Goal: Information Seeking & Learning: Find specific fact

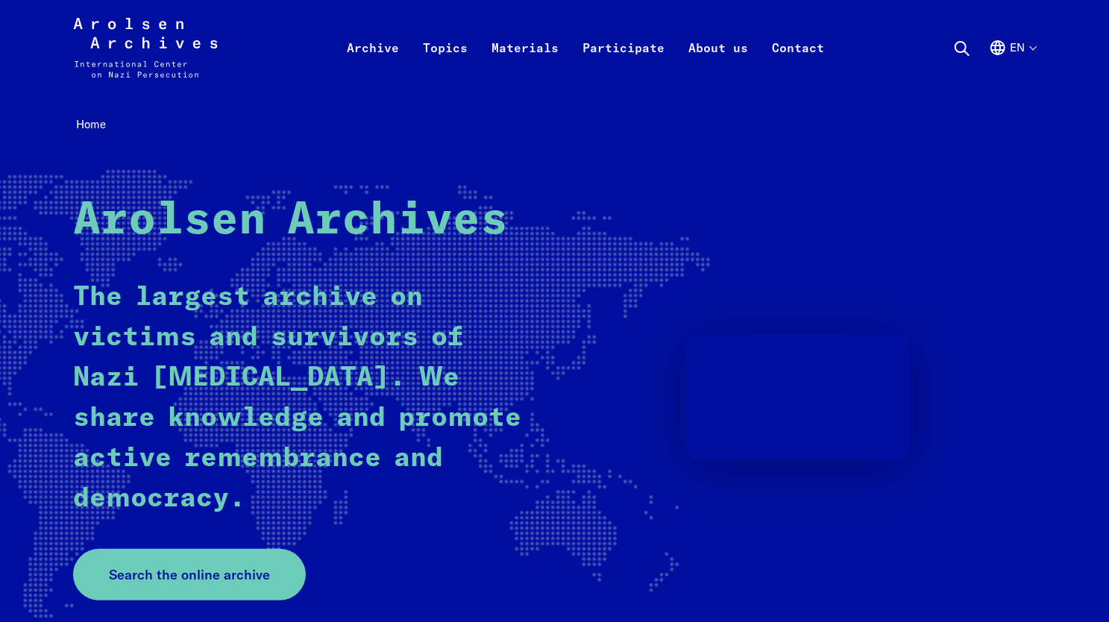
click at [216, 585] on link "Search the online archive" at bounding box center [189, 574] width 233 height 51
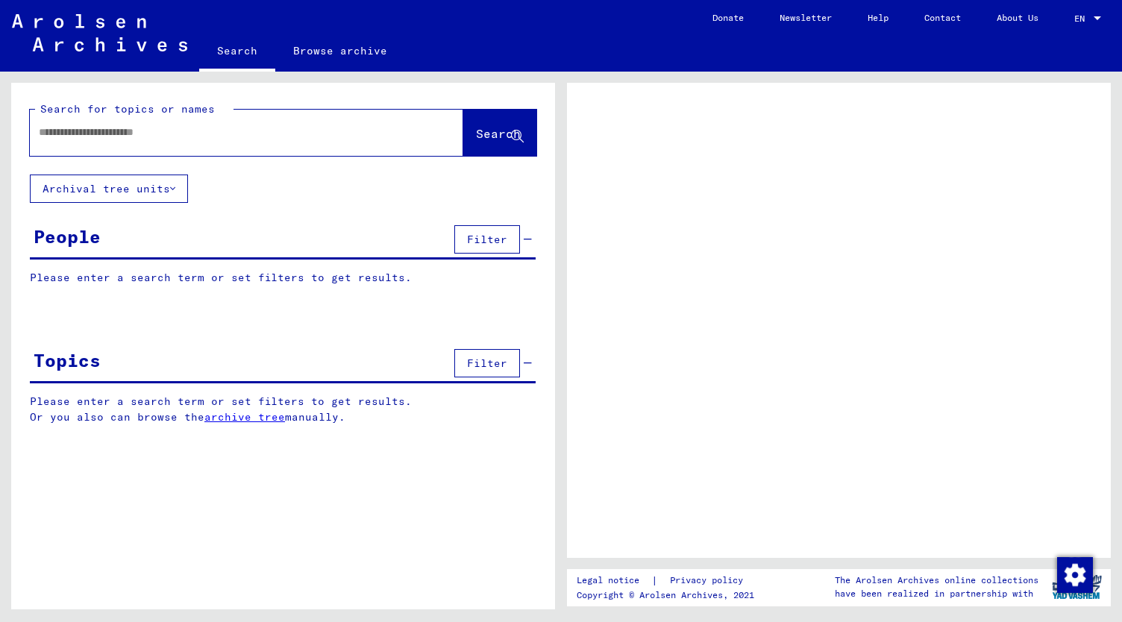
click at [144, 141] on div at bounding box center [229, 133] width 398 height 34
click at [122, 128] on input "text" at bounding box center [233, 133] width 389 height 16
type input "**********"
click at [476, 134] on span "Search" at bounding box center [498, 133] width 45 height 15
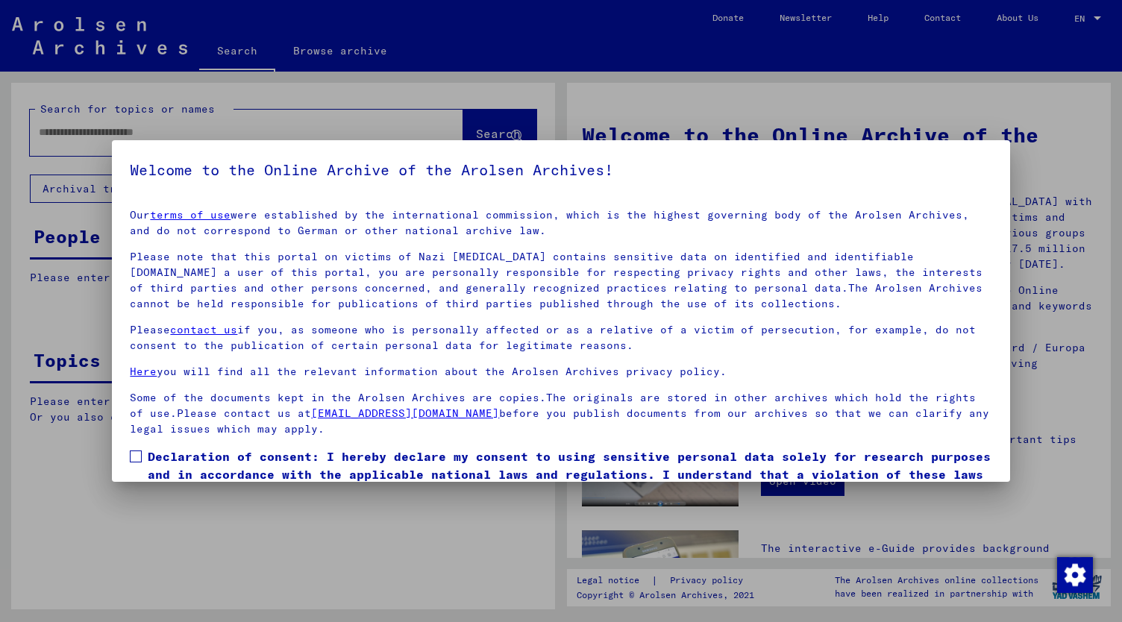
scroll to position [72, 0]
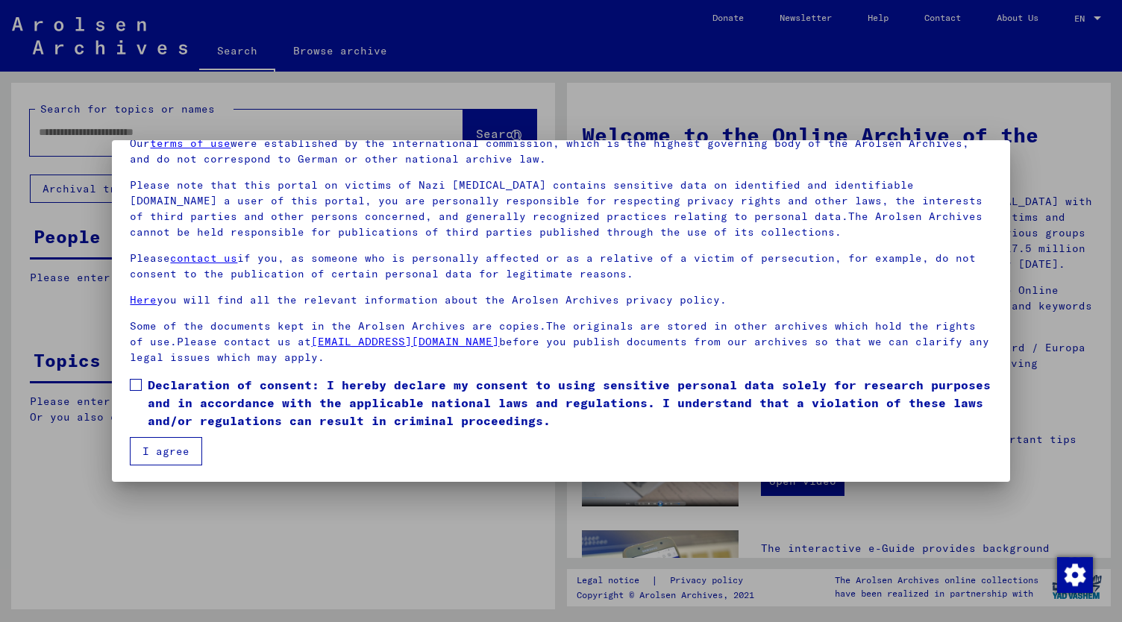
click at [133, 386] on span at bounding box center [136, 385] width 12 height 12
click at [154, 450] on button "I agree" at bounding box center [166, 451] width 72 height 28
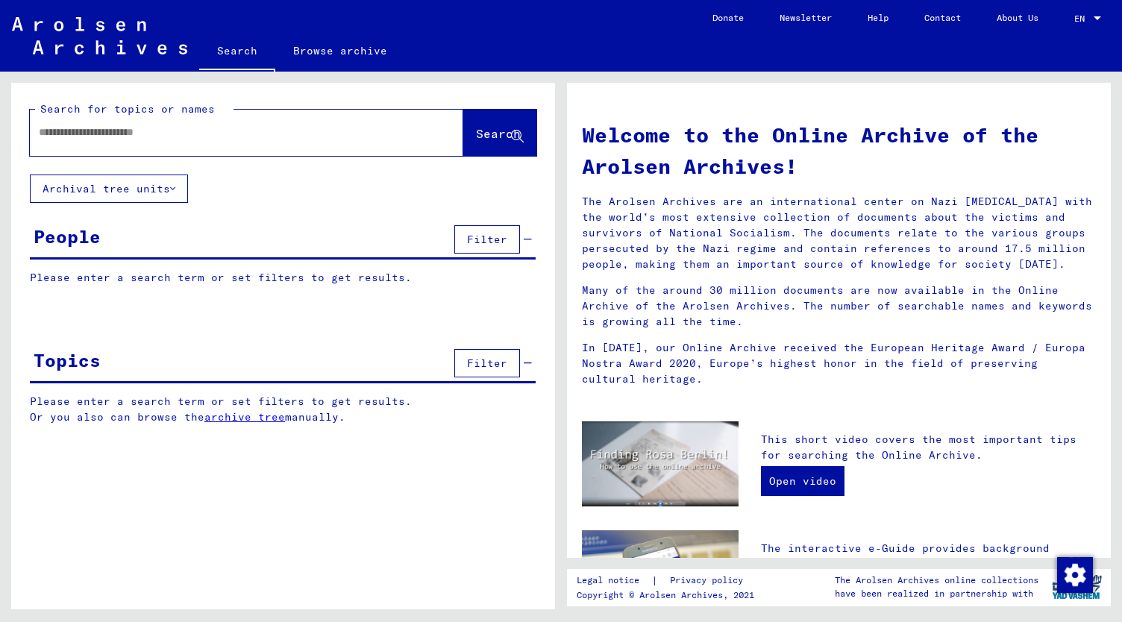
click at [130, 142] on div at bounding box center [224, 133] width 389 height 34
click at [125, 138] on input "text" at bounding box center [229, 133] width 380 height 16
type input "**********"
click at [485, 134] on span "Search" at bounding box center [498, 133] width 45 height 15
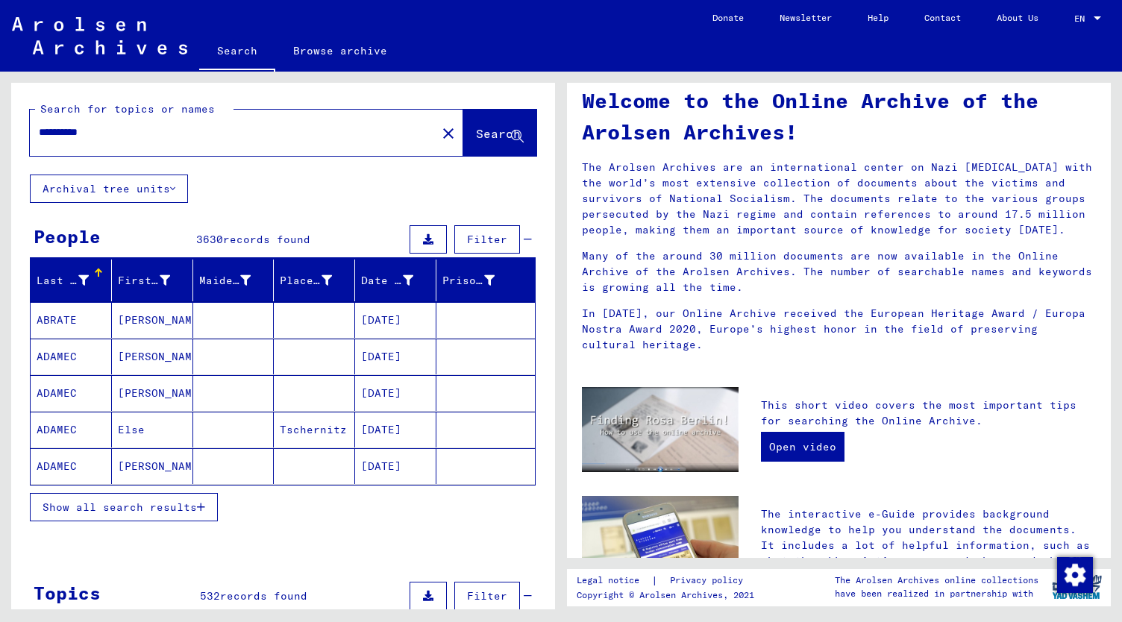
scroll to position [35, 0]
click at [210, 505] on button "Show all search results" at bounding box center [124, 507] width 188 height 28
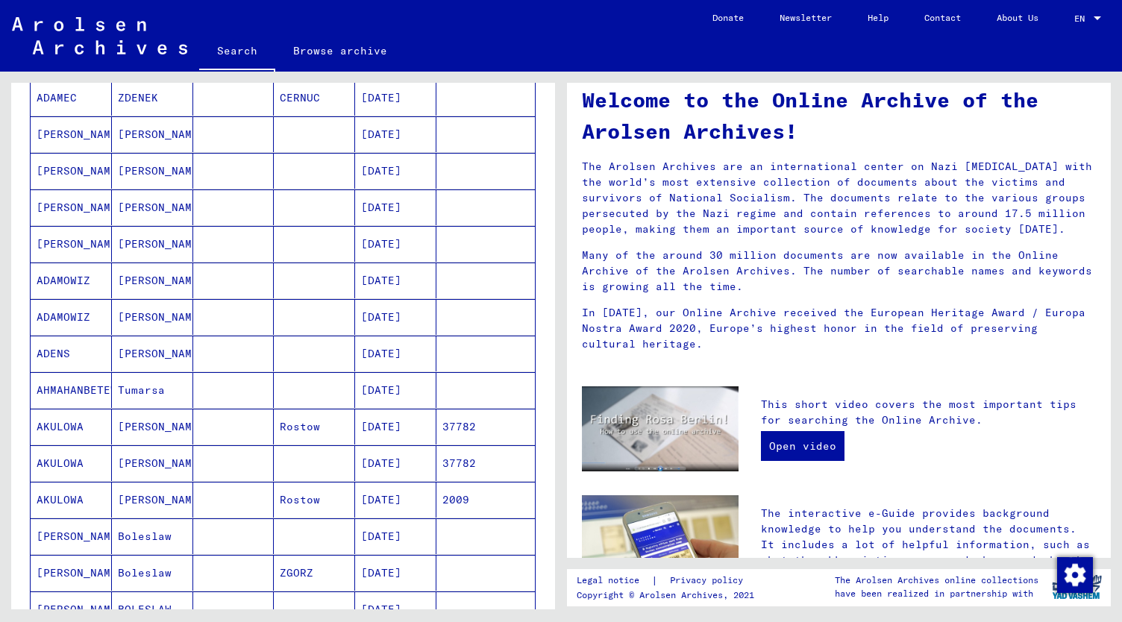
scroll to position [0, 0]
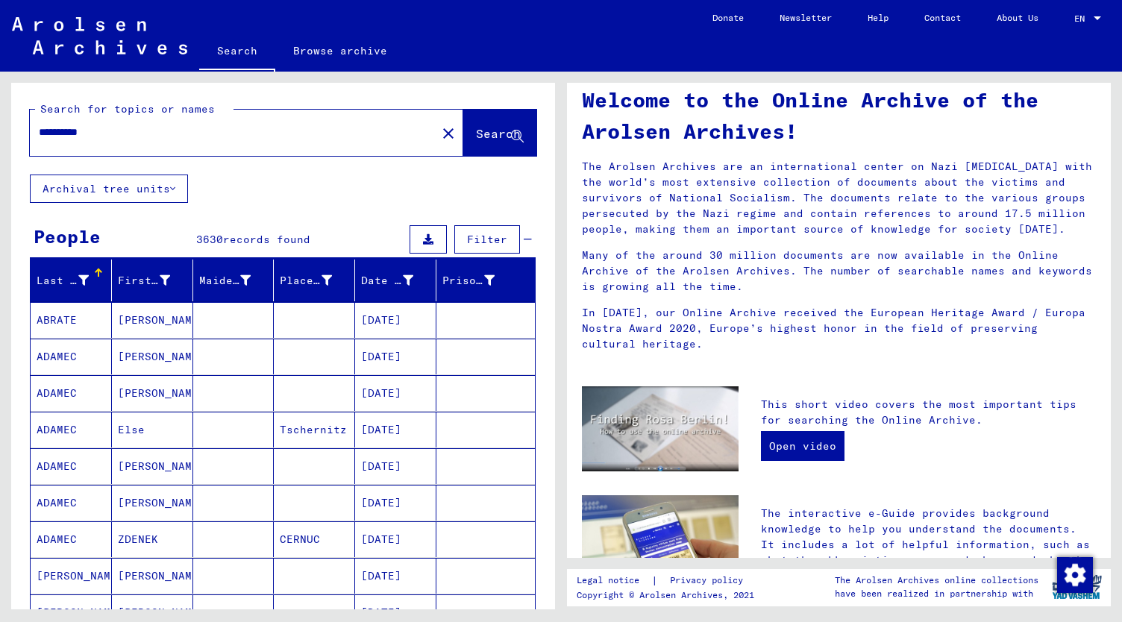
click at [54, 278] on div "Last Name" at bounding box center [63, 281] width 52 height 16
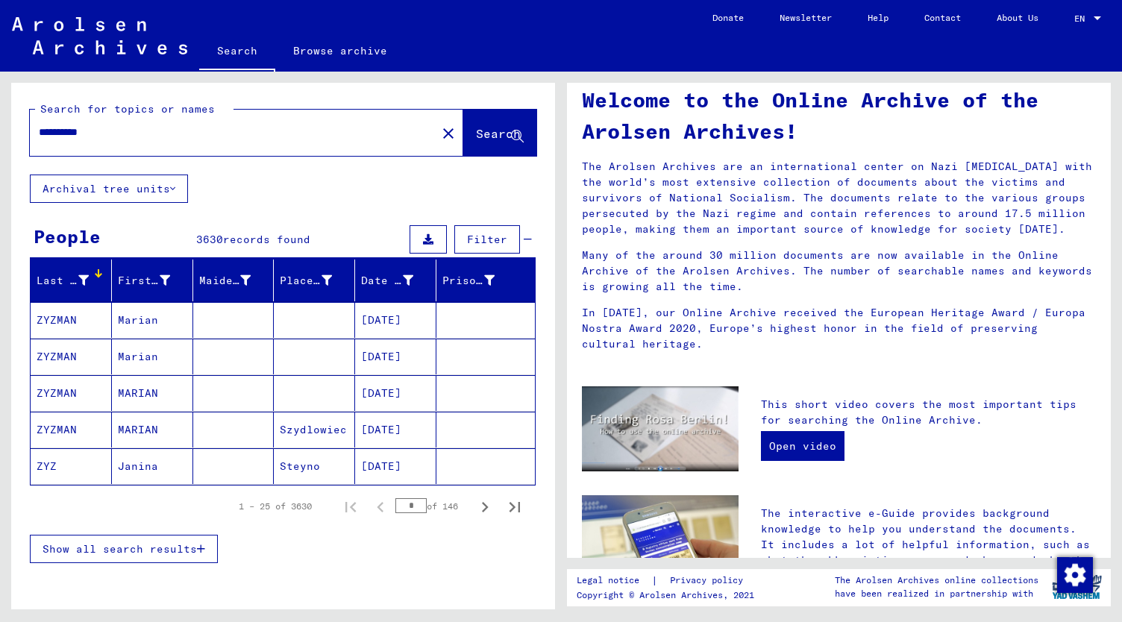
click at [55, 278] on div "Last Name" at bounding box center [63, 281] width 52 height 16
click at [82, 278] on icon at bounding box center [83, 280] width 10 height 10
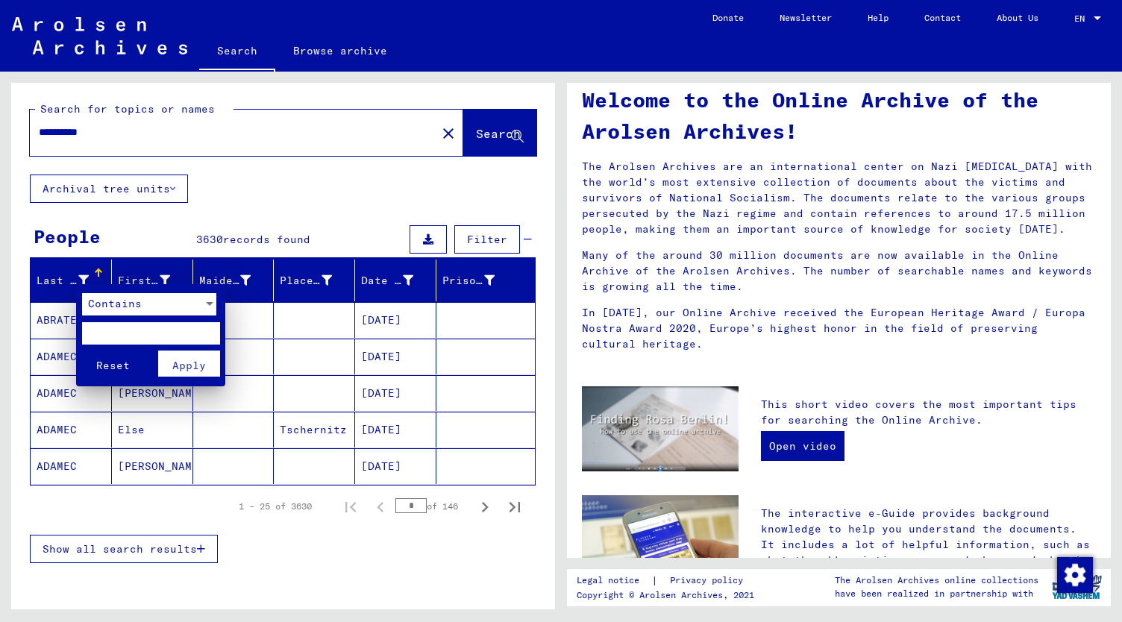
click at [126, 334] on input "text" at bounding box center [151, 333] width 138 height 22
type input "***"
click at [186, 363] on span "Apply" at bounding box center [189, 365] width 34 height 13
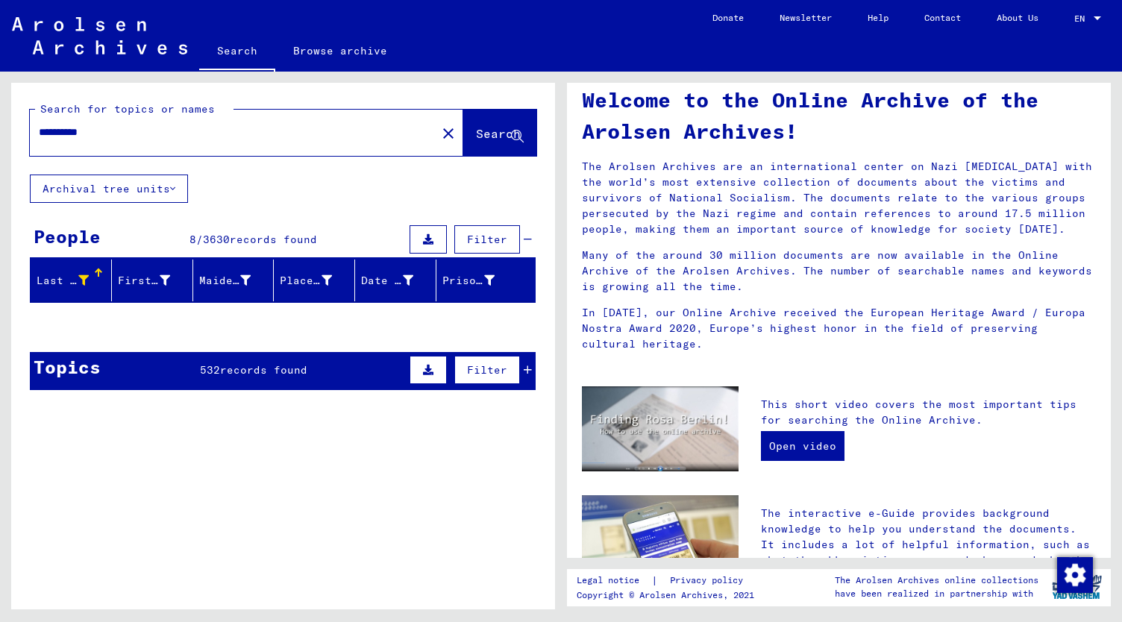
click at [225, 233] on span "3630" at bounding box center [216, 239] width 27 height 13
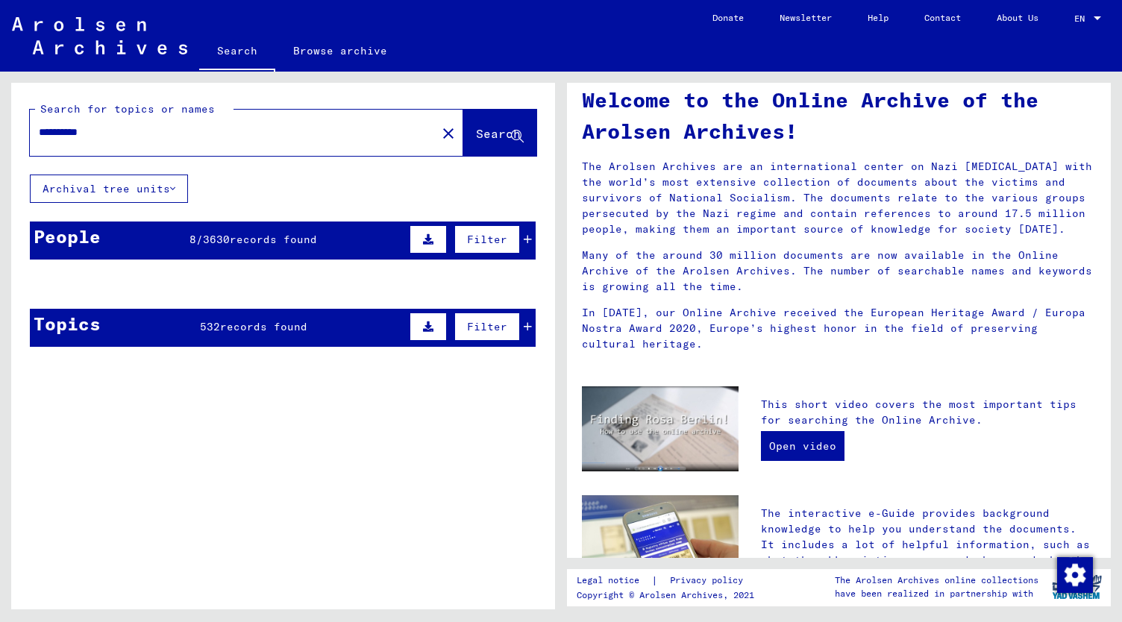
drag, startPoint x: 224, startPoint y: 232, endPoint x: 207, endPoint y: 207, distance: 29.6
click at [207, 207] on div "**********" at bounding box center [283, 221] width 544 height 276
click at [189, 235] on span "8" at bounding box center [192, 239] width 7 height 13
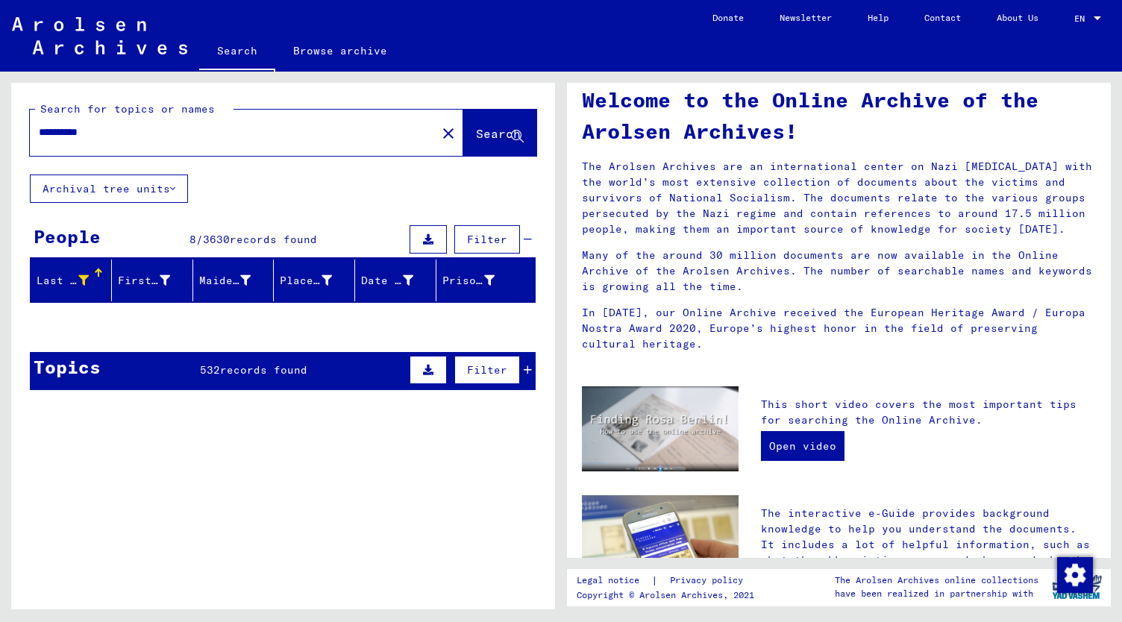
click at [95, 271] on div at bounding box center [97, 271] width 4 height 4
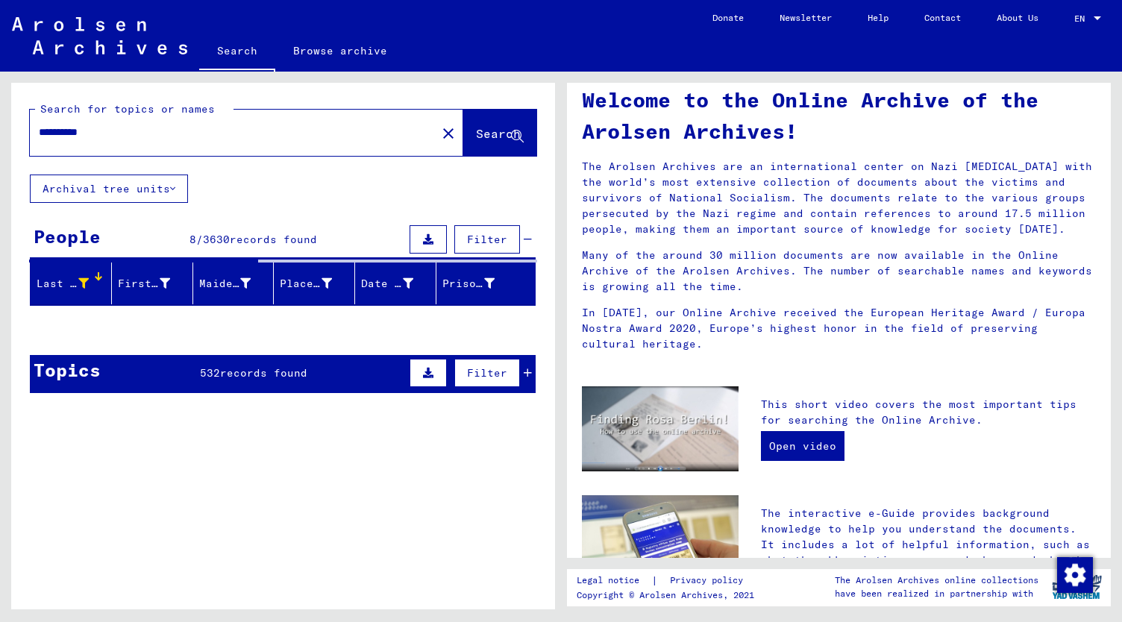
click at [82, 278] on icon at bounding box center [83, 283] width 10 height 10
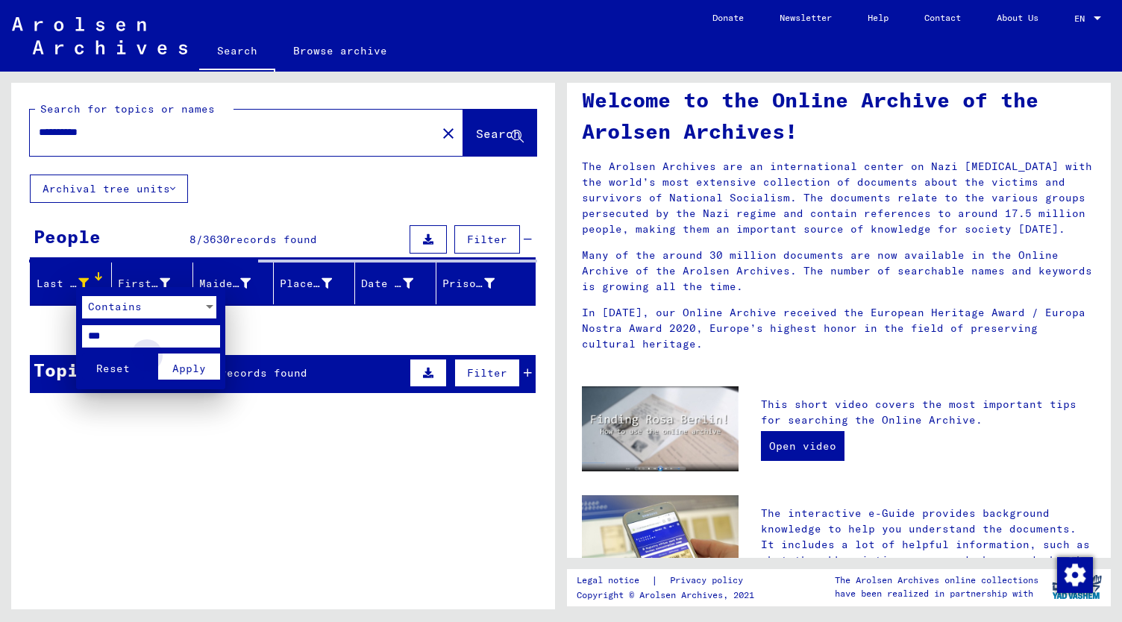
click at [194, 363] on span "Apply" at bounding box center [189, 368] width 34 height 13
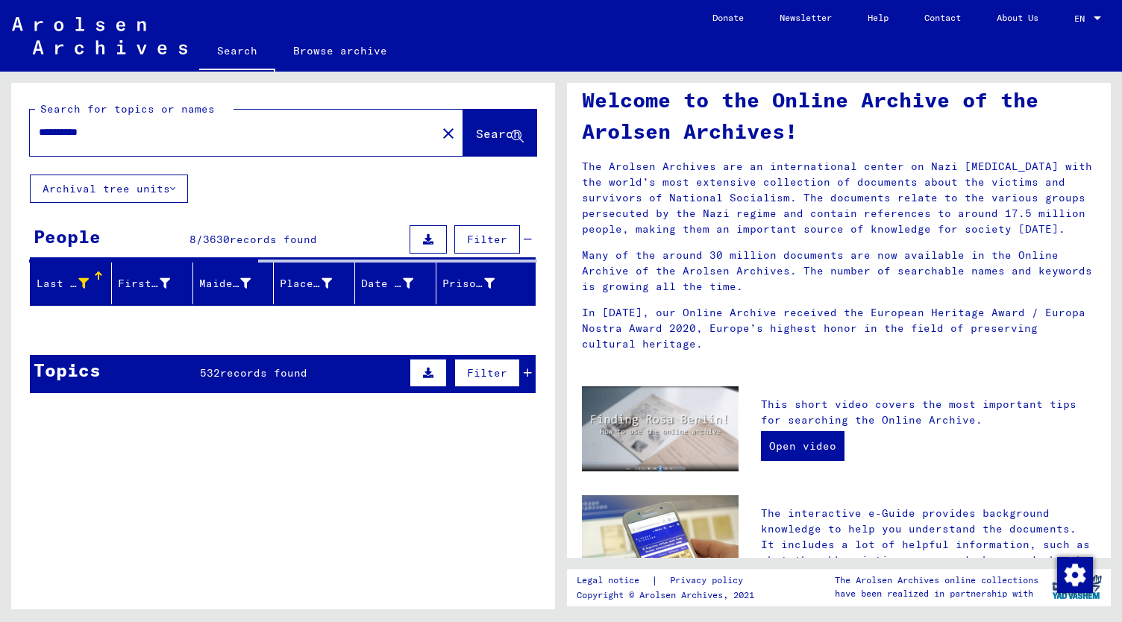
click at [81, 278] on icon at bounding box center [83, 283] width 10 height 10
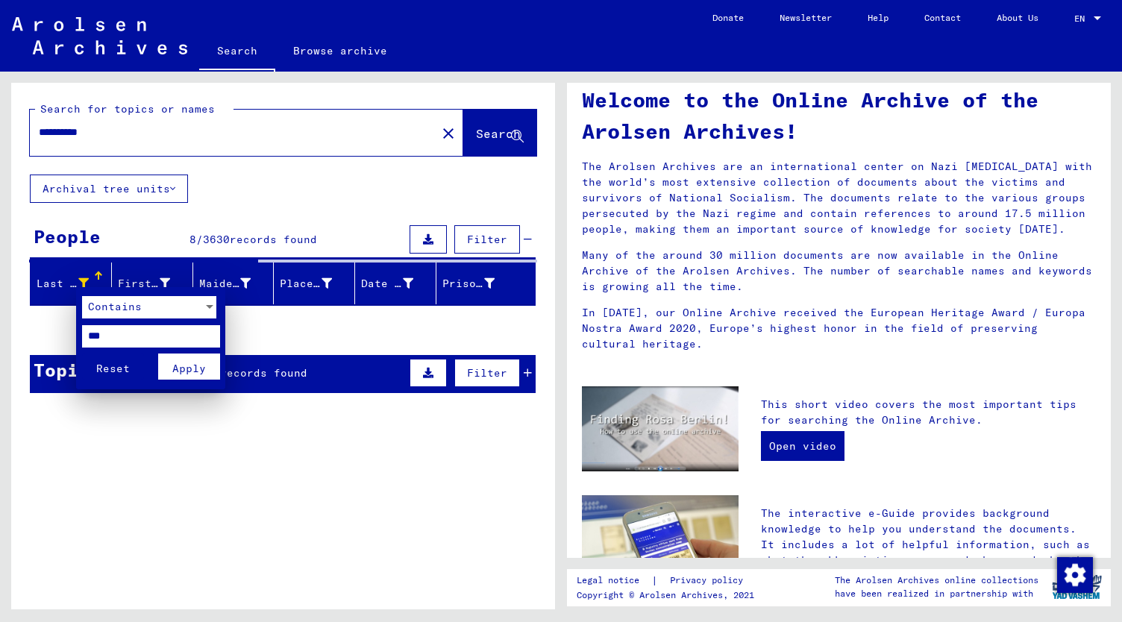
drag, startPoint x: 125, startPoint y: 335, endPoint x: 24, endPoint y: 307, distance: 104.6
click at [24, 307] on div "Contains *** Reset Apply" at bounding box center [561, 311] width 1122 height 622
click at [113, 367] on span "Reset" at bounding box center [113, 368] width 34 height 13
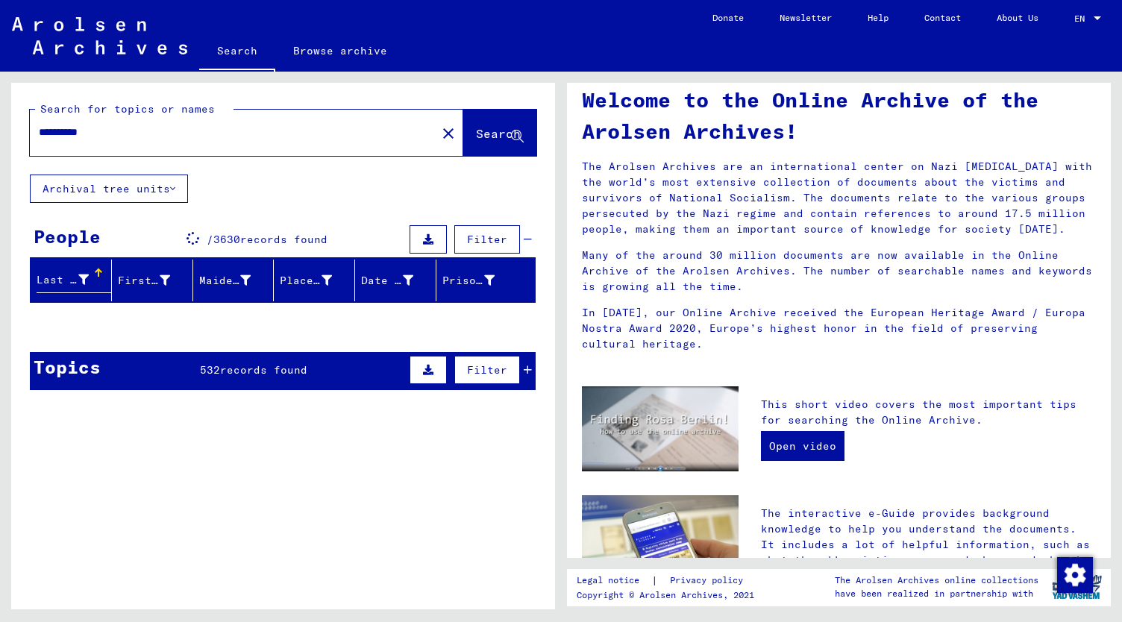
click at [485, 233] on span "Filter" at bounding box center [487, 239] width 40 height 13
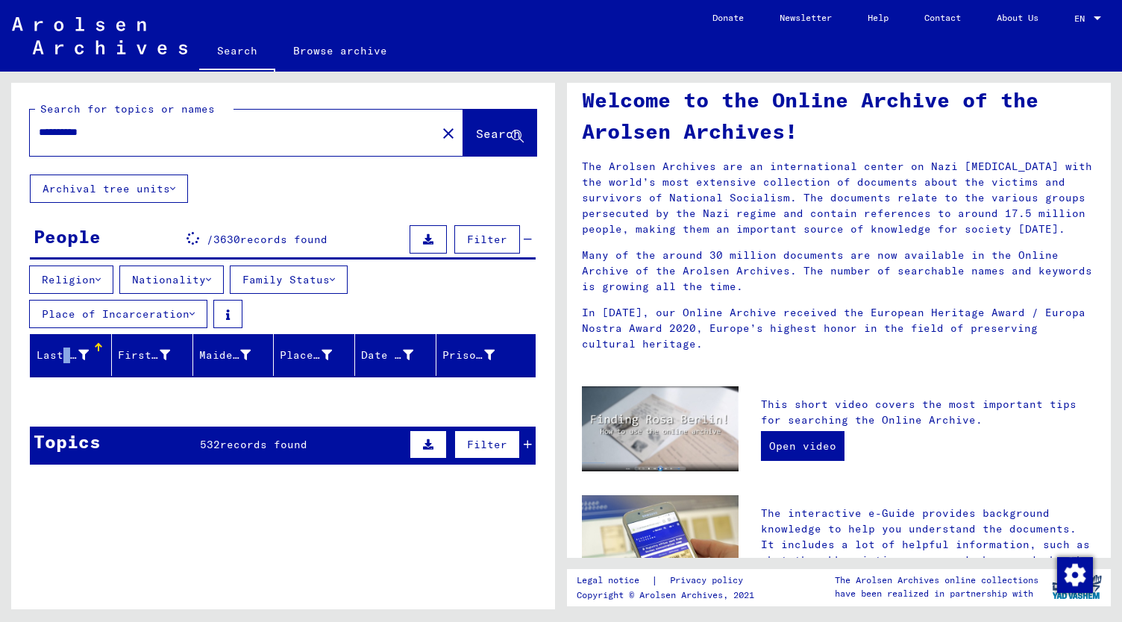
drag, startPoint x: 95, startPoint y: 345, endPoint x: 60, endPoint y: 351, distance: 36.4
click at [60, 351] on div "Last Name" at bounding box center [63, 356] width 52 height 16
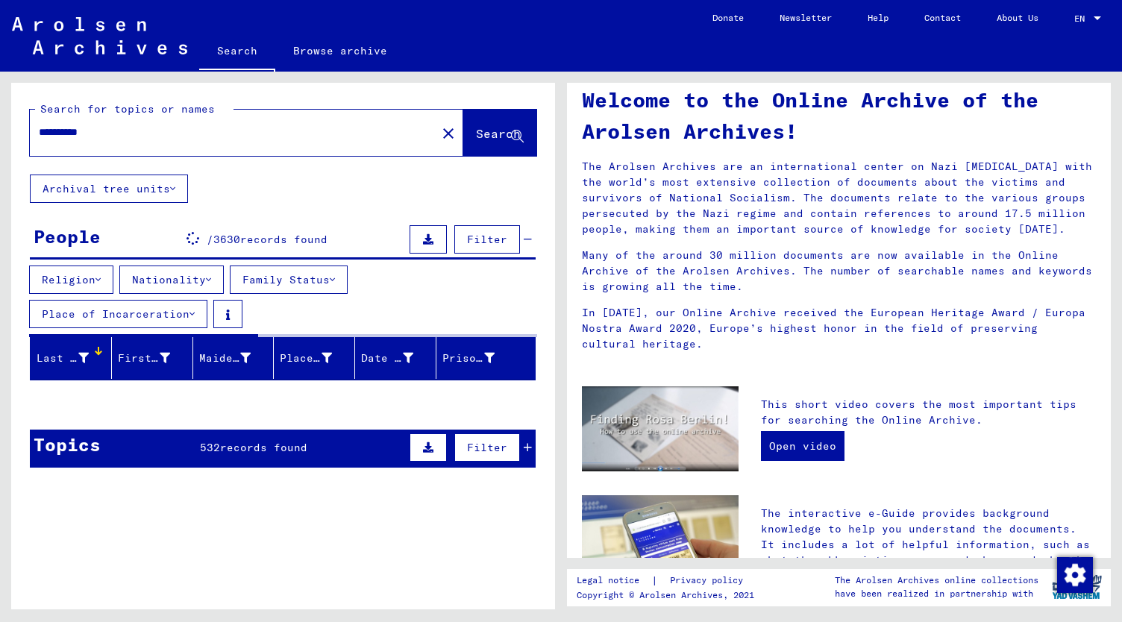
drag, startPoint x: 135, startPoint y: 135, endPoint x: 6, endPoint y: 115, distance: 130.6
click at [6, 115] on div "**********" at bounding box center [280, 341] width 561 height 538
click at [439, 132] on mat-icon "close" at bounding box center [448, 134] width 18 height 18
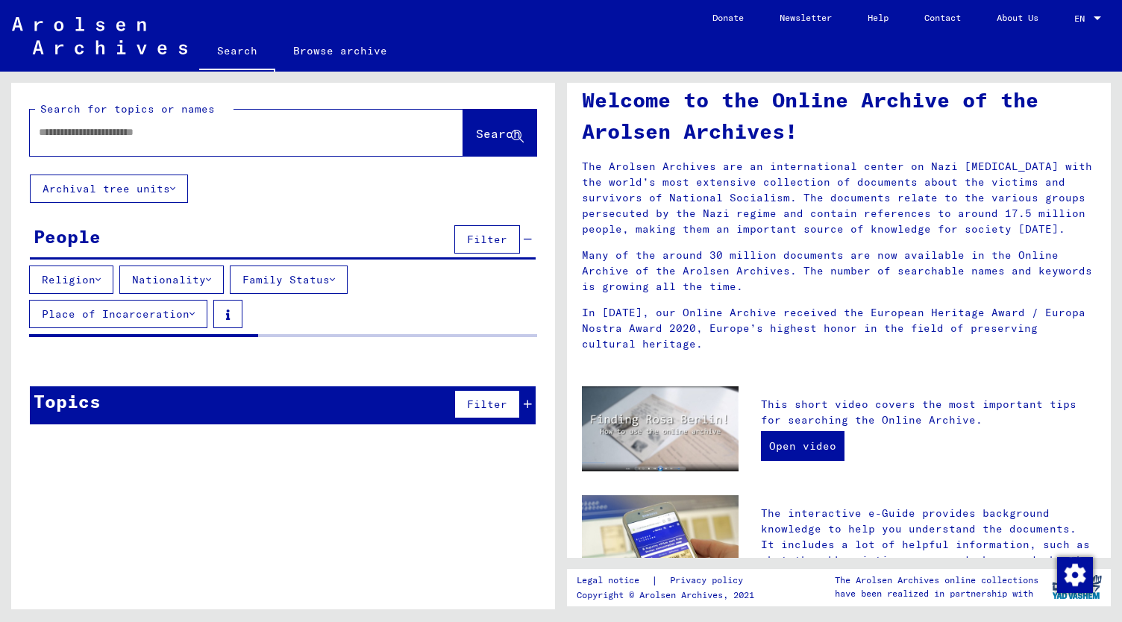
click at [186, 136] on input "text" at bounding box center [229, 133] width 380 height 16
paste input "**********"
type input "**********"
click at [479, 133] on span "Search" at bounding box center [498, 133] width 45 height 15
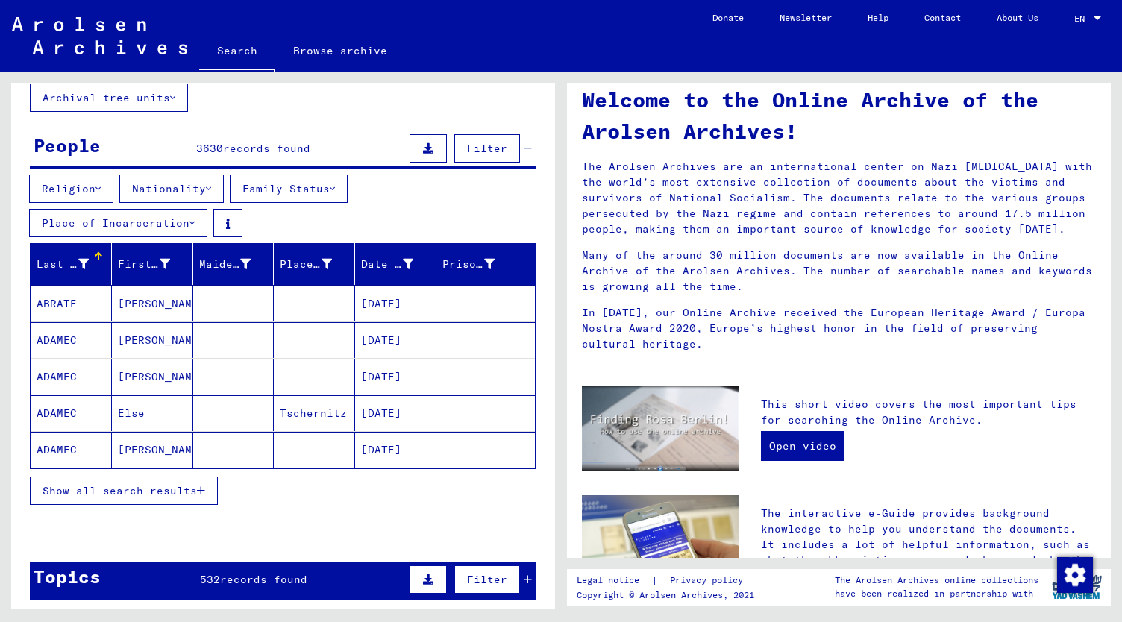
scroll to position [98, 0]
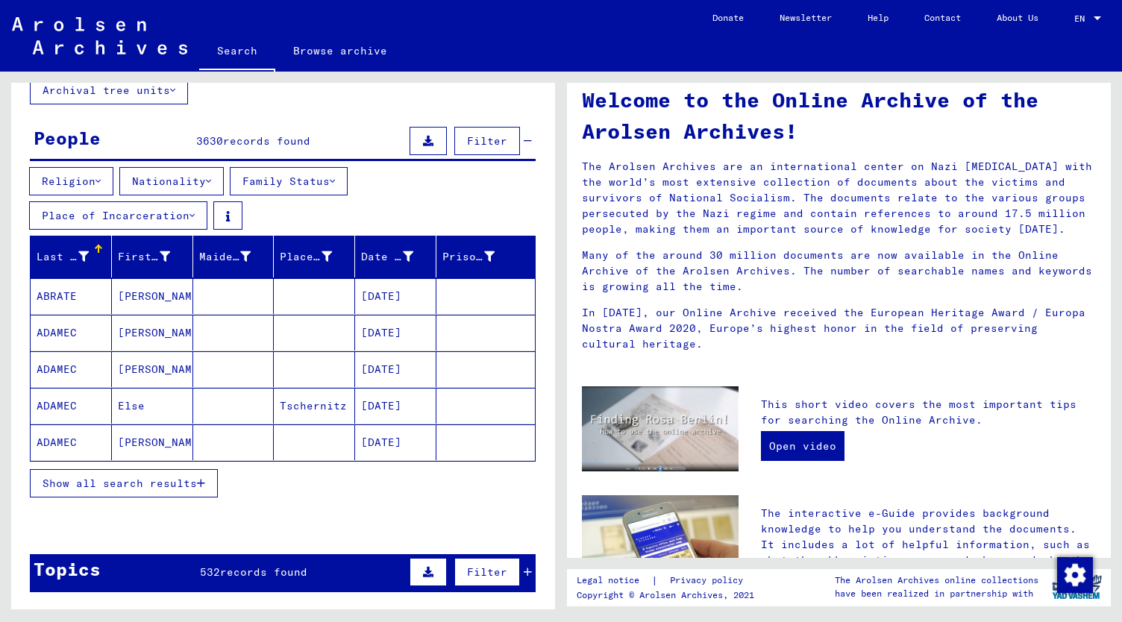
click at [201, 478] on icon "button" at bounding box center [201, 483] width 8 height 10
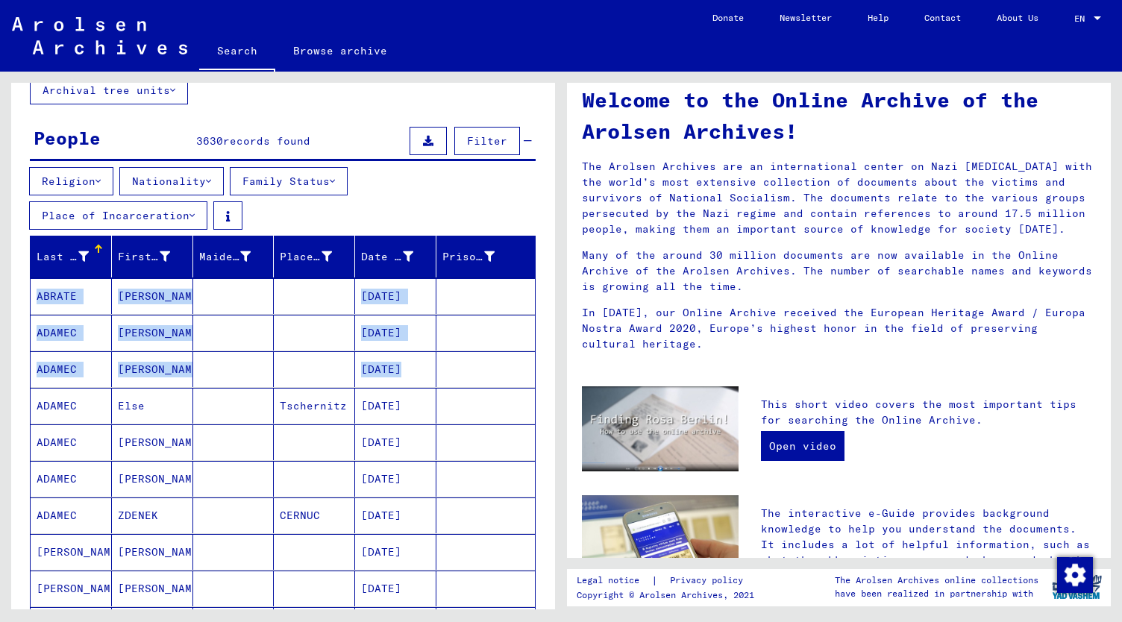
drag, startPoint x: 541, startPoint y: 247, endPoint x: 527, endPoint y: 359, distance: 112.7
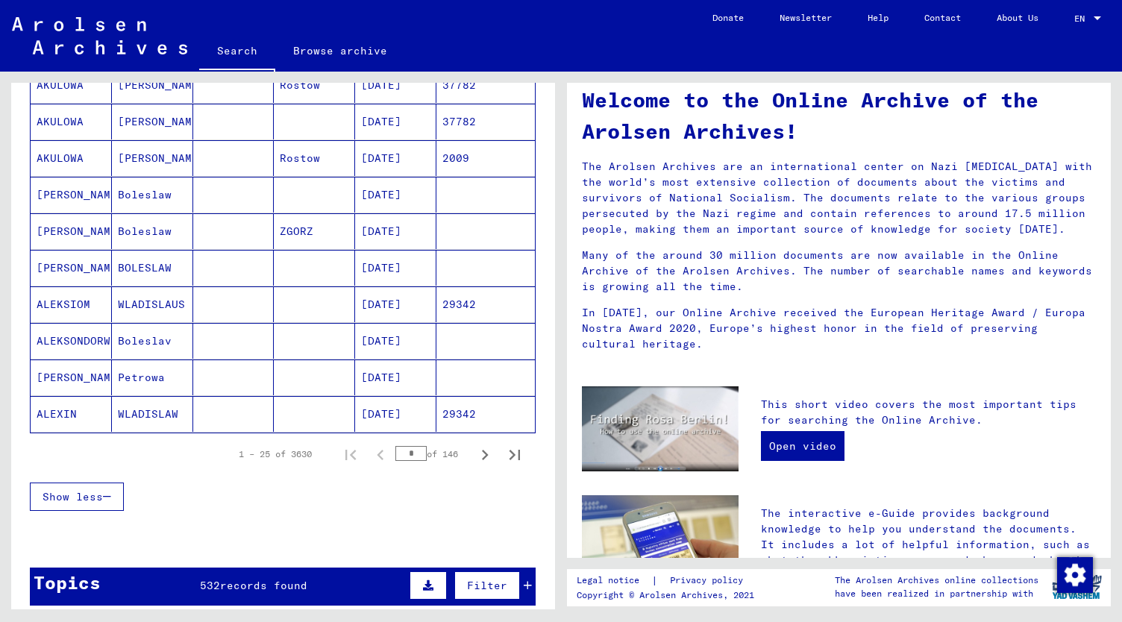
scroll to position [851, 0]
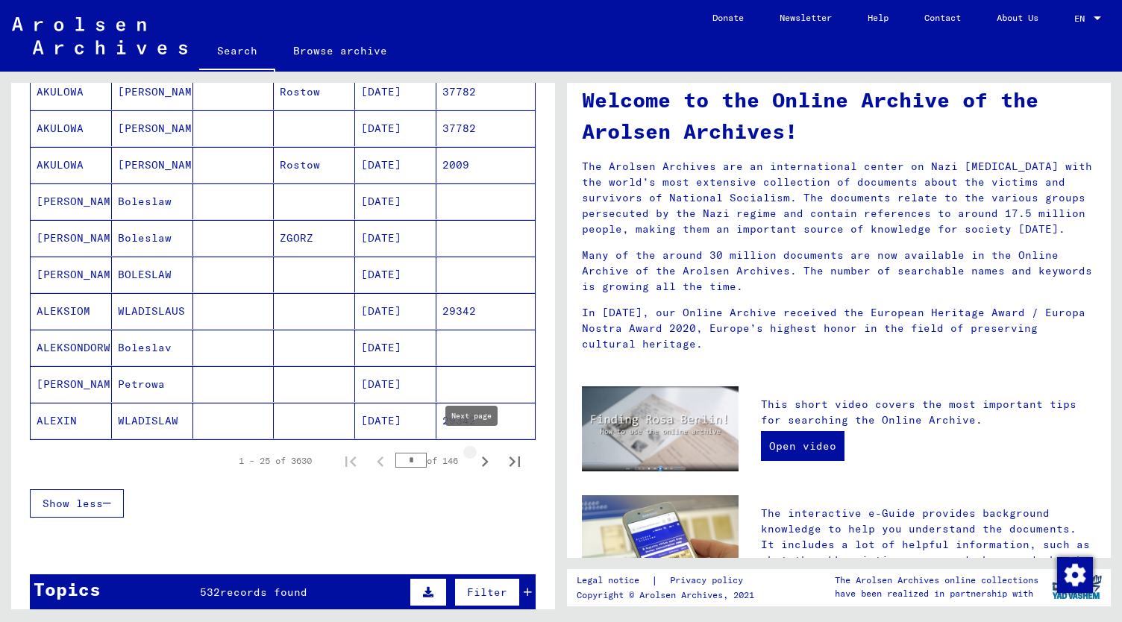
click at [474, 451] on icon "Next page" at bounding box center [484, 461] width 21 height 21
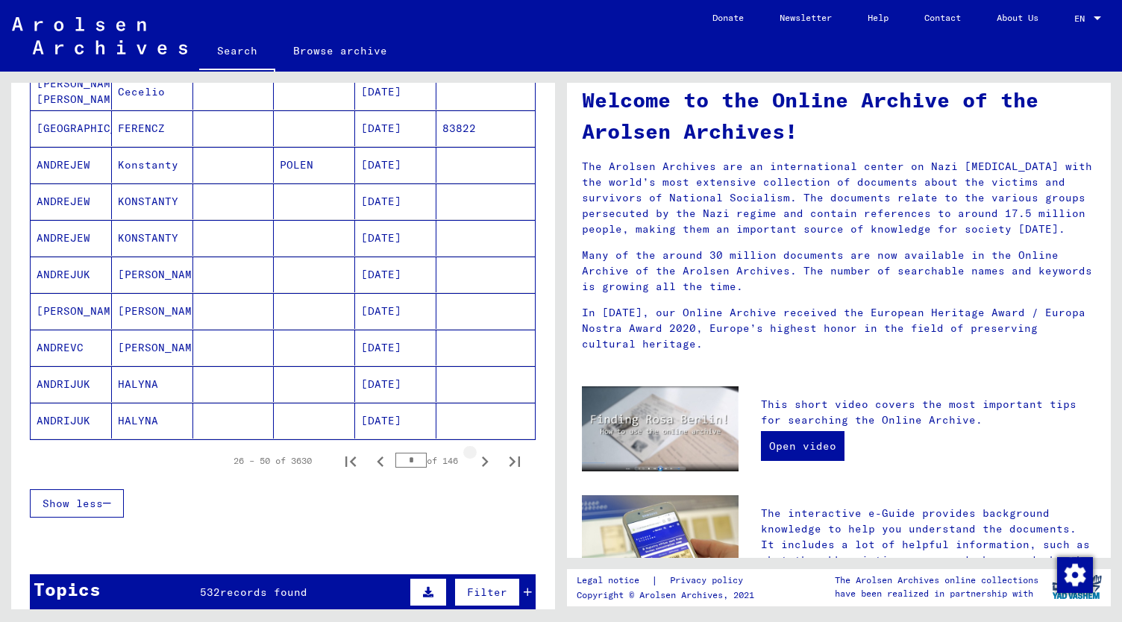
click at [474, 451] on icon "Next page" at bounding box center [484, 461] width 21 height 21
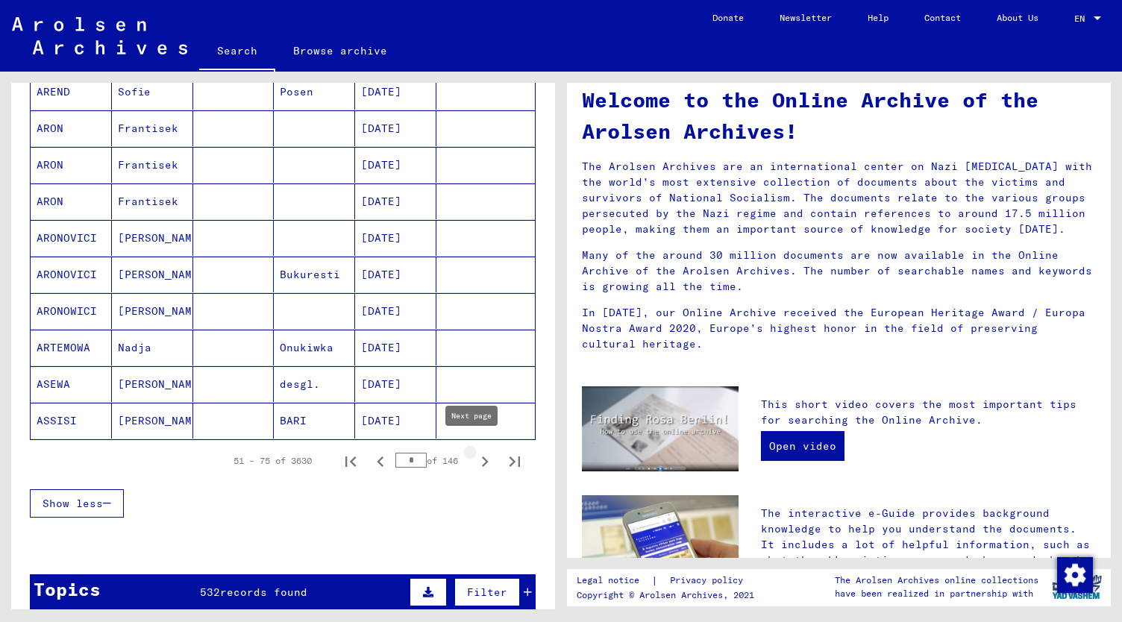
click at [477, 451] on icon "Next page" at bounding box center [484, 461] width 21 height 21
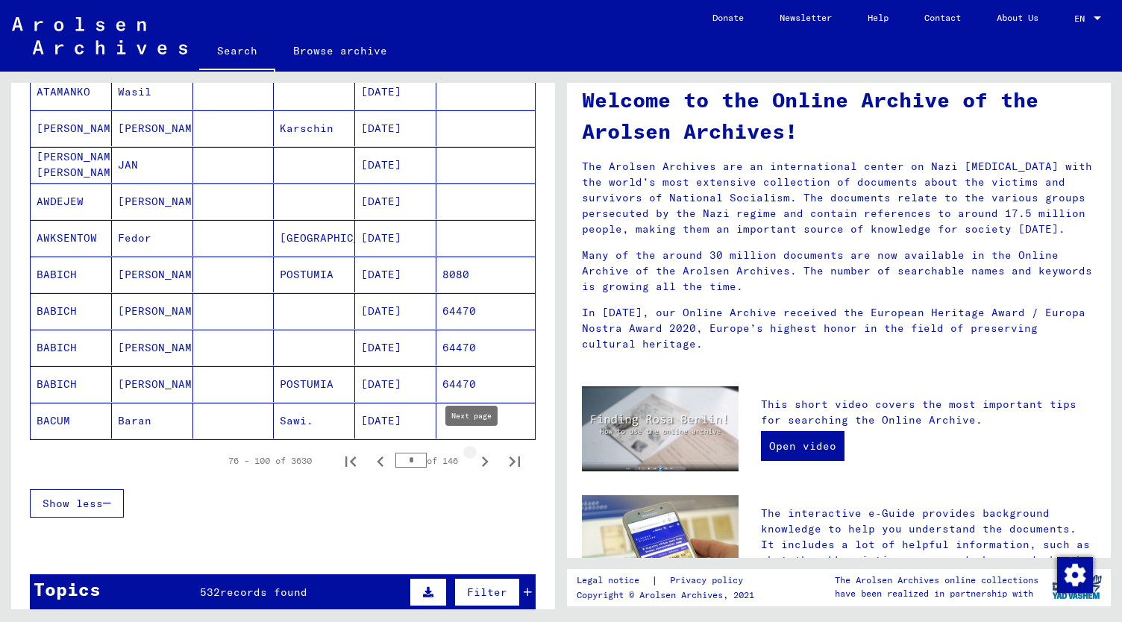
click at [474, 452] on icon "Next page" at bounding box center [484, 461] width 21 height 21
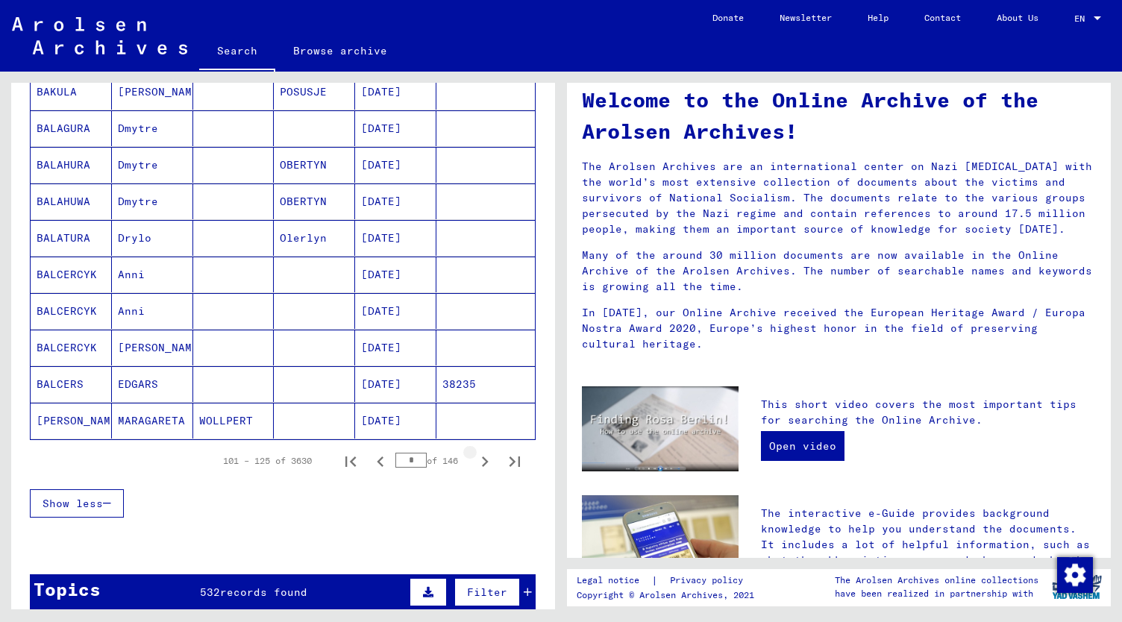
click at [474, 452] on icon "Next page" at bounding box center [484, 461] width 21 height 21
type input "*"
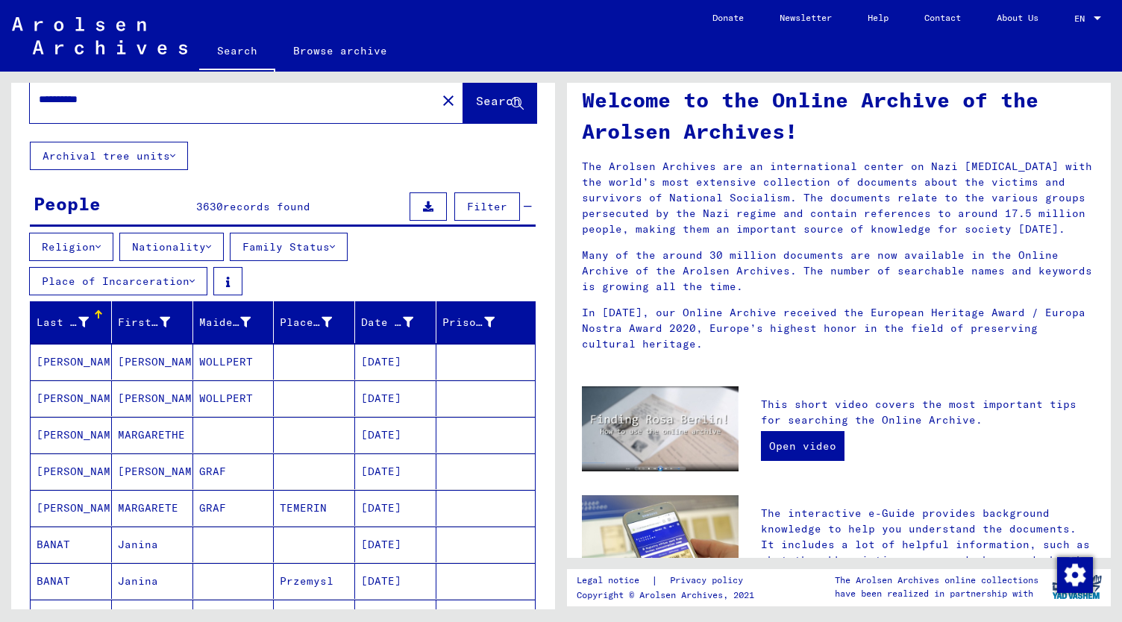
scroll to position [31, 0]
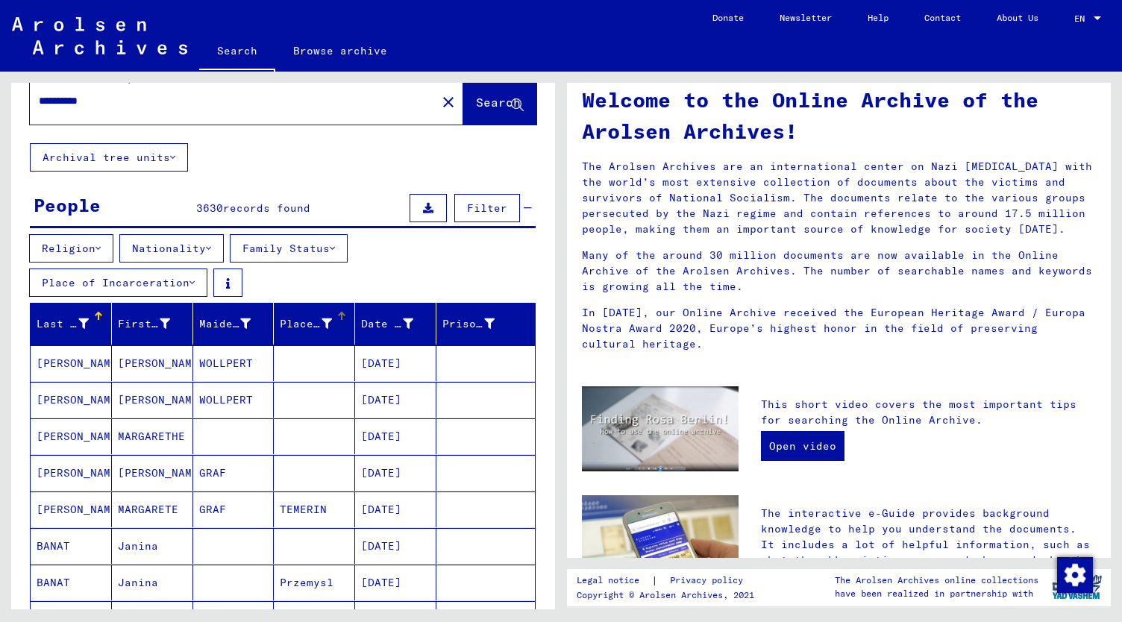
click at [322, 320] on icon at bounding box center [327, 324] width 10 height 10
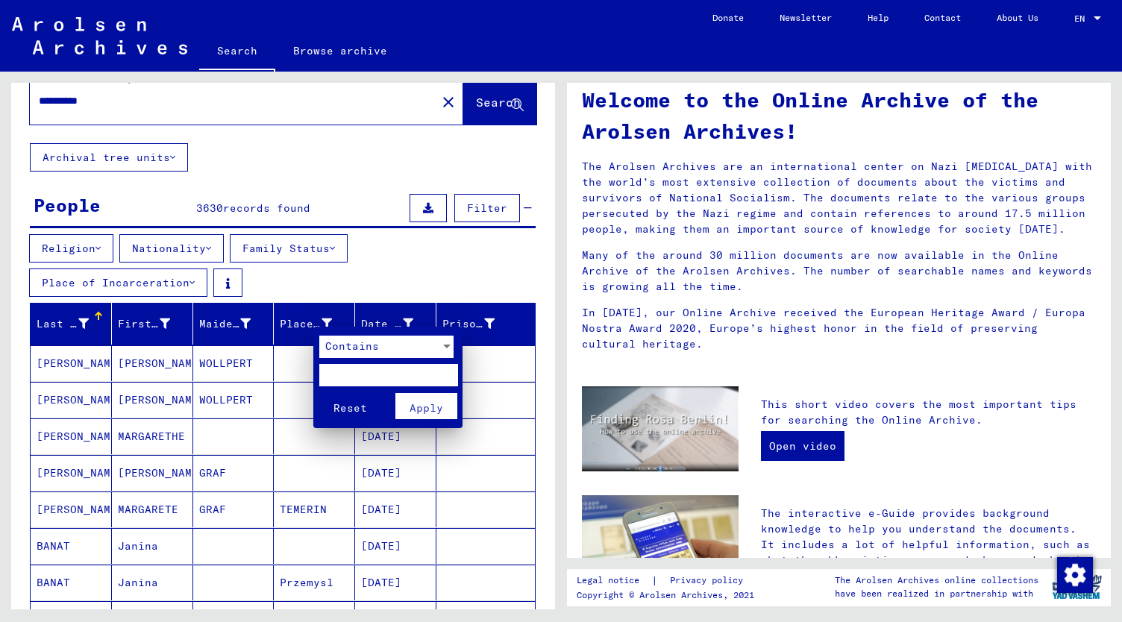
click at [340, 374] on input "text" at bounding box center [388, 375] width 138 height 22
click at [327, 375] on input "*********" at bounding box center [388, 375] width 138 height 22
type input "*********"
click at [429, 408] on span "Apply" at bounding box center [427, 407] width 34 height 13
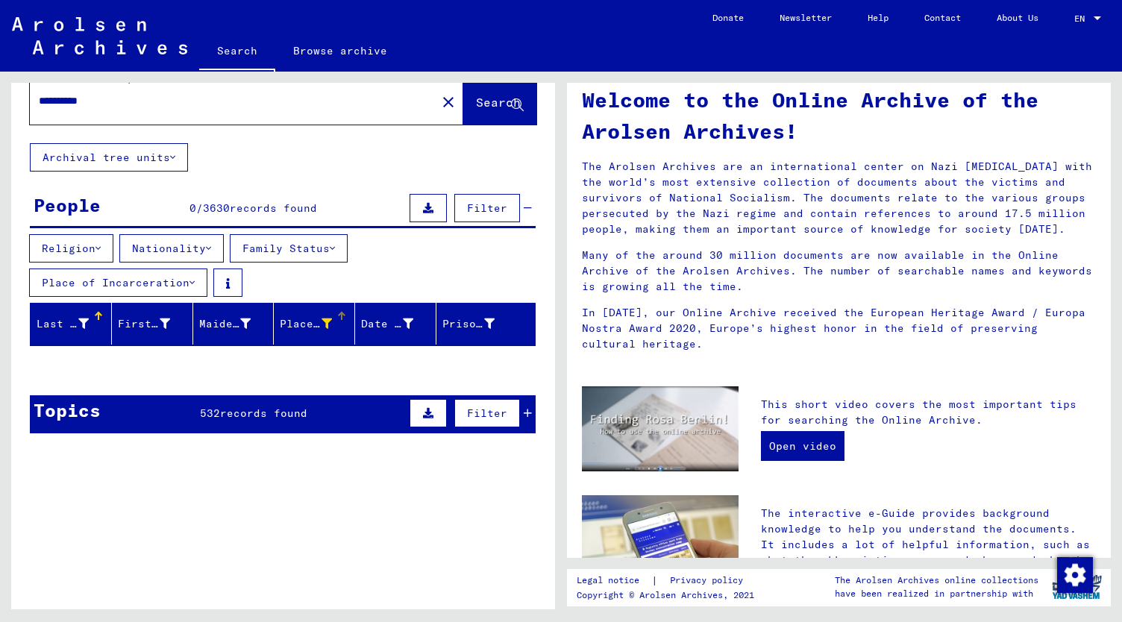
click at [322, 319] on icon at bounding box center [327, 324] width 10 height 10
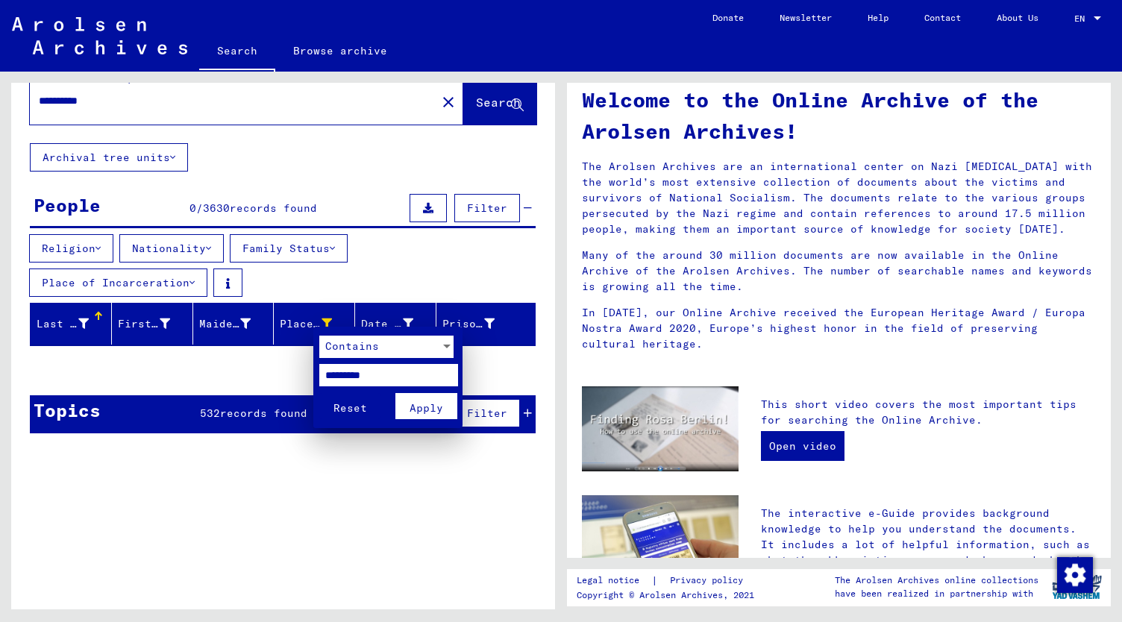
drag, startPoint x: 389, startPoint y: 374, endPoint x: 323, endPoint y: 369, distance: 65.9
click at [323, 369] on input "*********" at bounding box center [388, 375] width 138 height 22
click at [325, 377] on input "*********" at bounding box center [388, 375] width 138 height 22
type input "**********"
click at [412, 417] on button "Apply" at bounding box center [426, 406] width 62 height 26
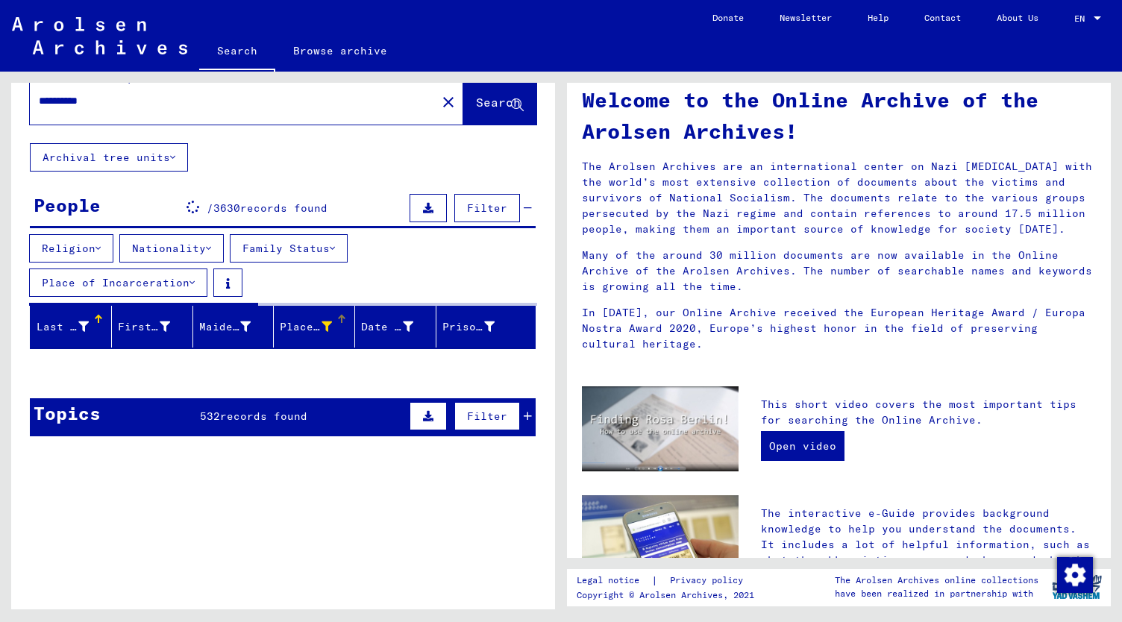
click at [419, 426] on button at bounding box center [428, 416] width 37 height 28
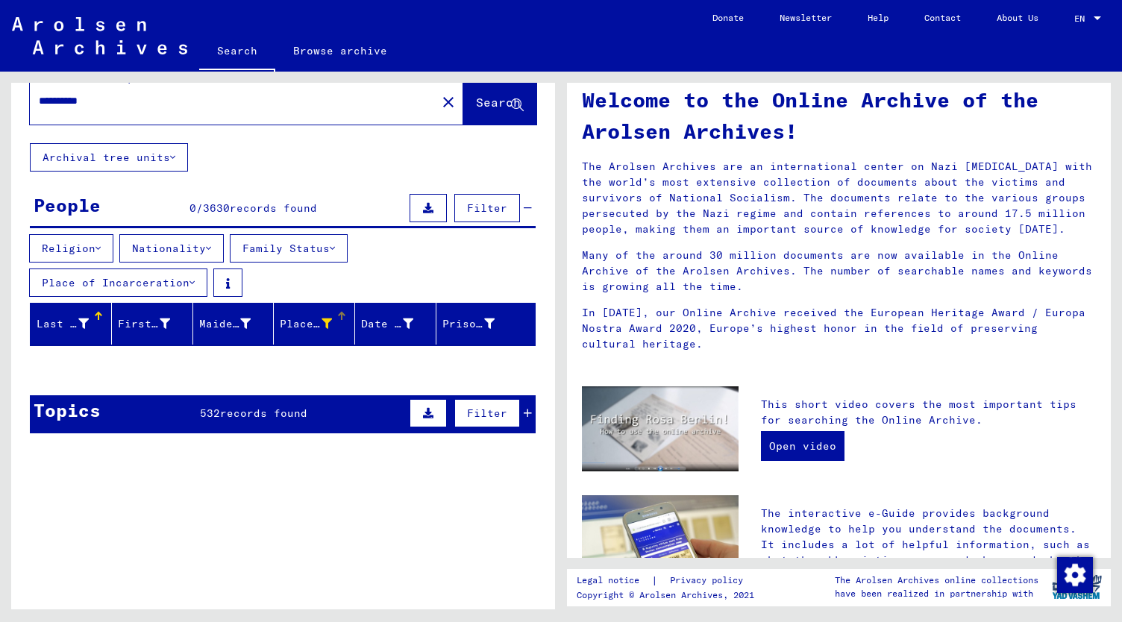
click at [322, 319] on icon at bounding box center [327, 324] width 10 height 10
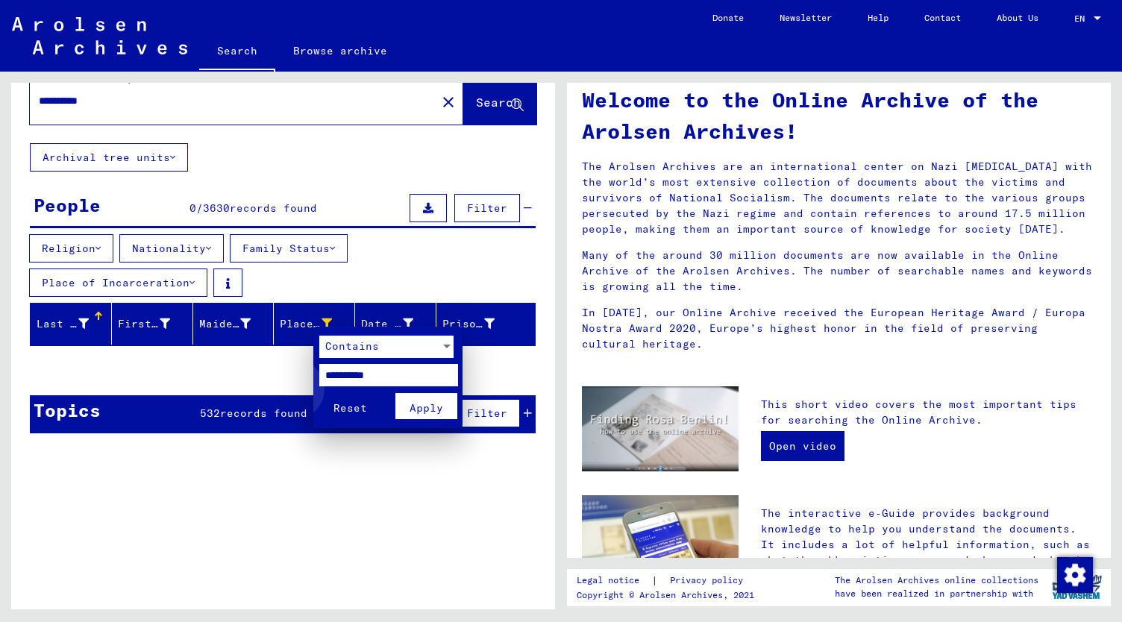
click at [342, 398] on button "Reset" at bounding box center [350, 406] width 62 height 26
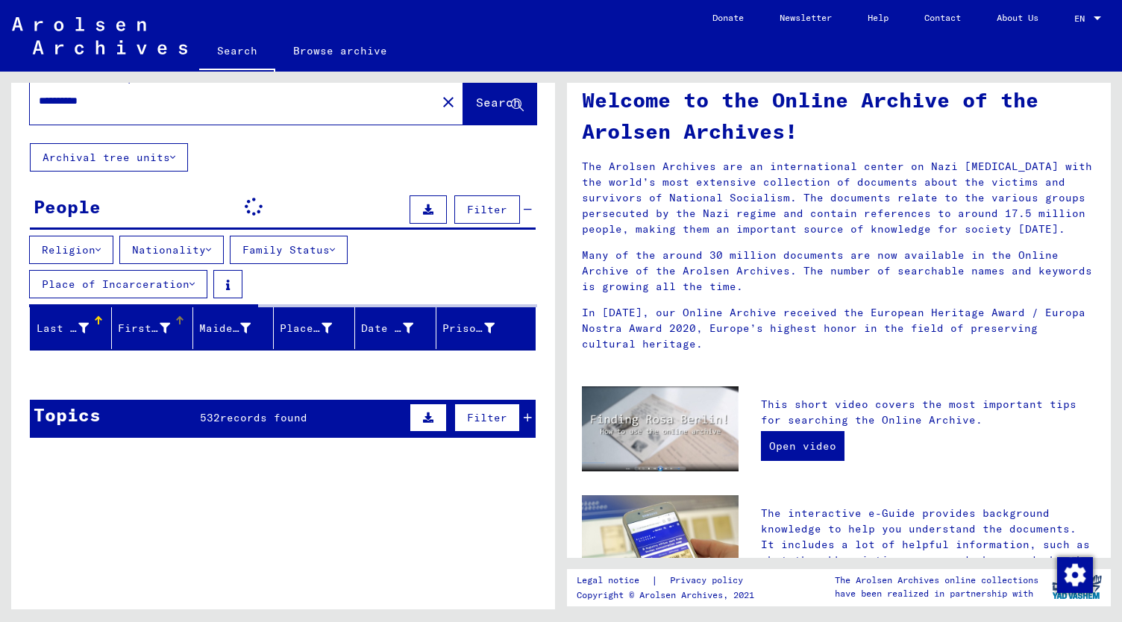
click at [154, 321] on div "First Name" at bounding box center [144, 329] width 52 height 16
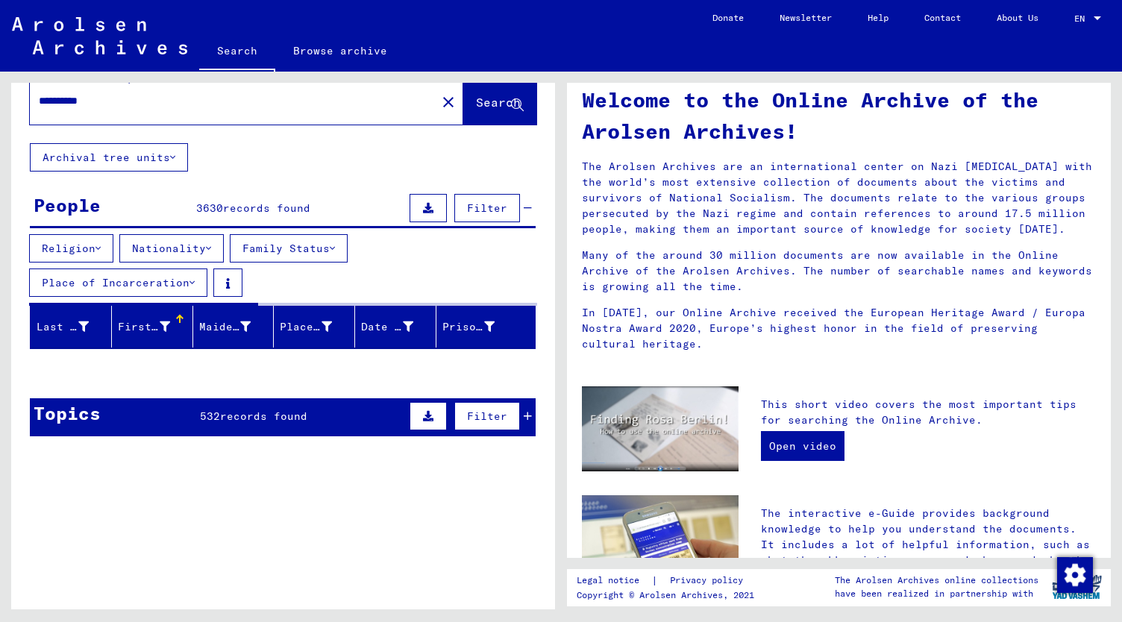
click at [160, 322] on icon at bounding box center [165, 327] width 10 height 10
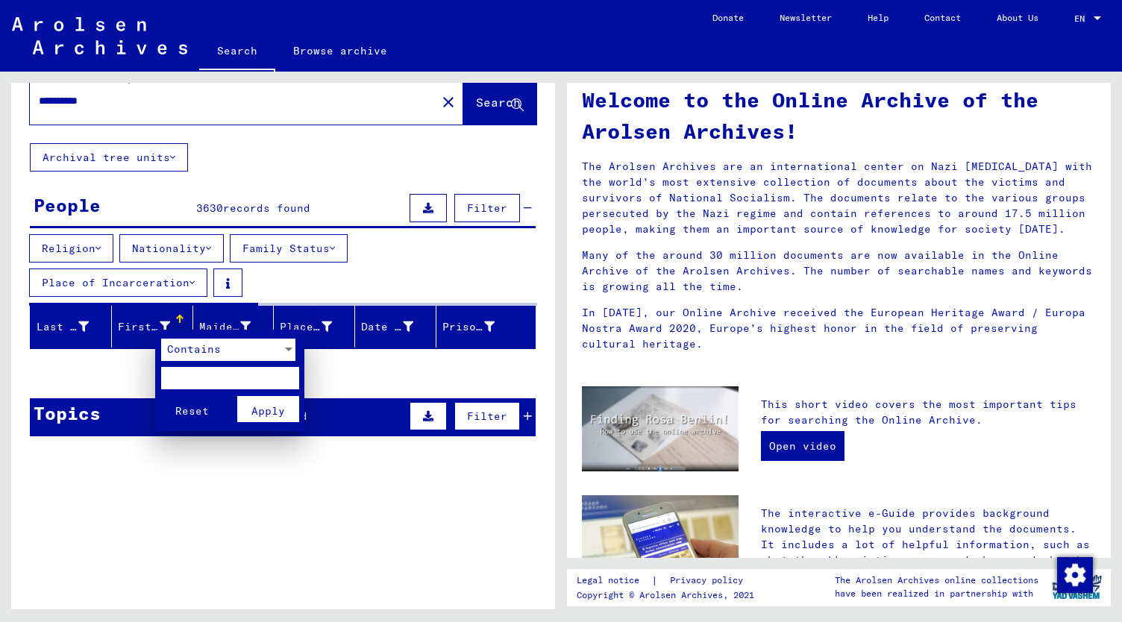
click at [181, 377] on input "text" at bounding box center [230, 378] width 138 height 22
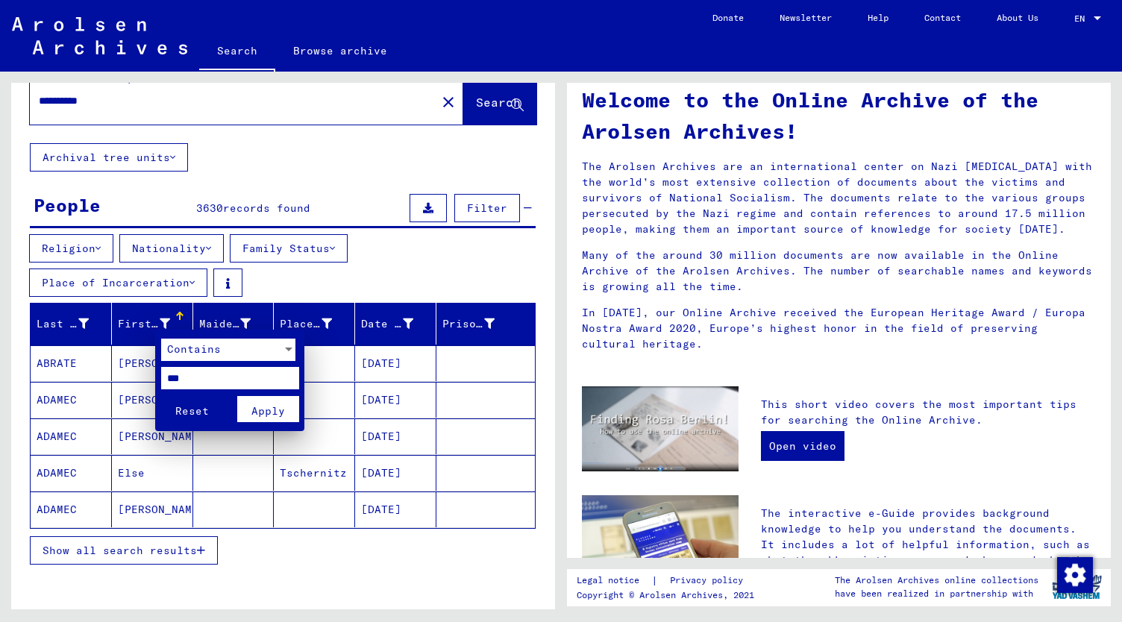
type input "***"
click at [260, 413] on span "Apply" at bounding box center [268, 410] width 34 height 13
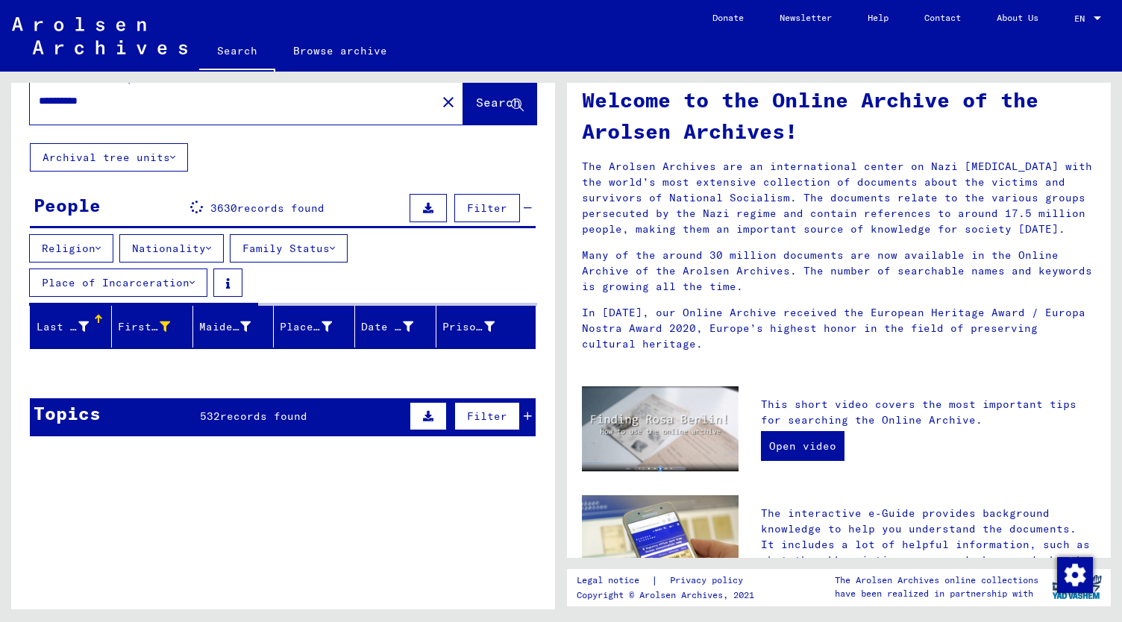
click at [621, 270] on p "Many of the around 30 million documents are now available in the Online Archive…" at bounding box center [839, 271] width 514 height 47
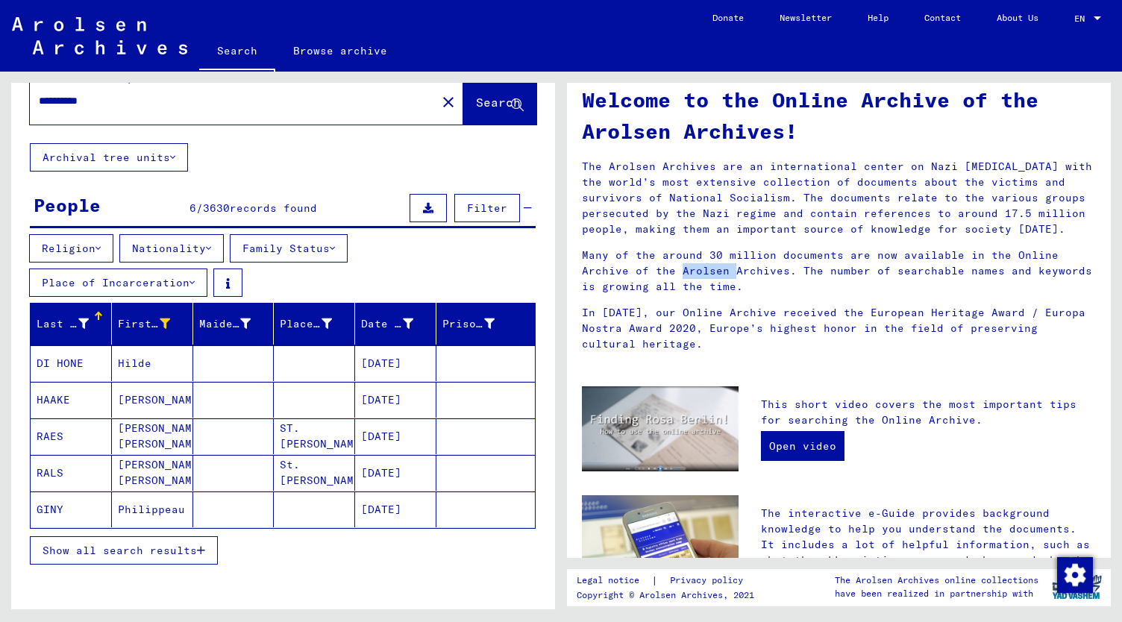
click at [201, 545] on icon "button" at bounding box center [201, 550] width 8 height 10
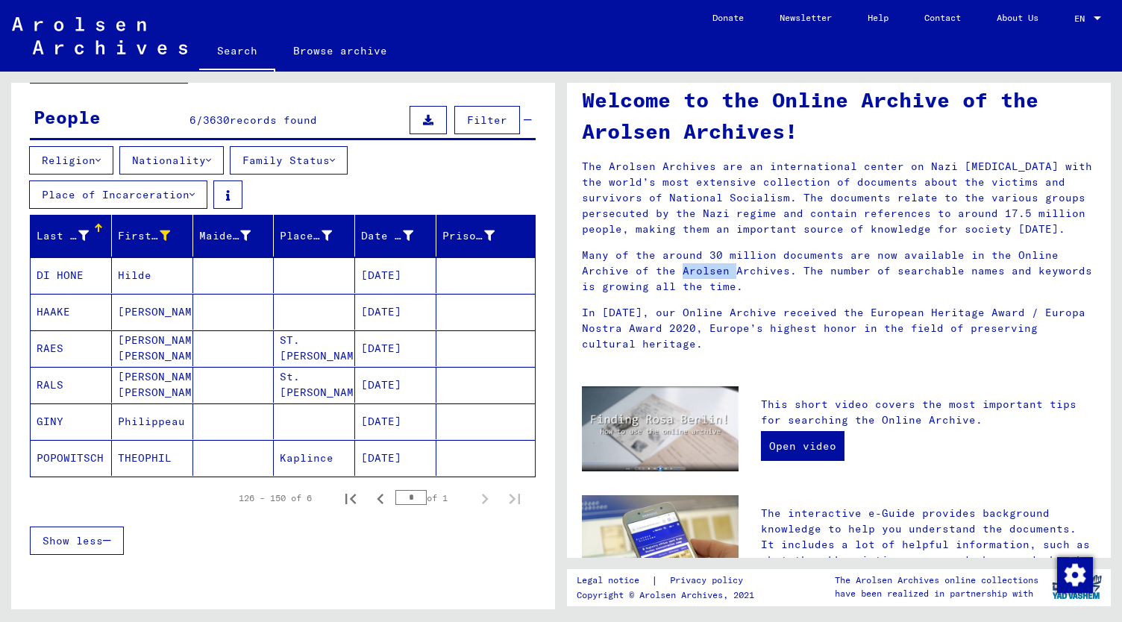
scroll to position [118, 0]
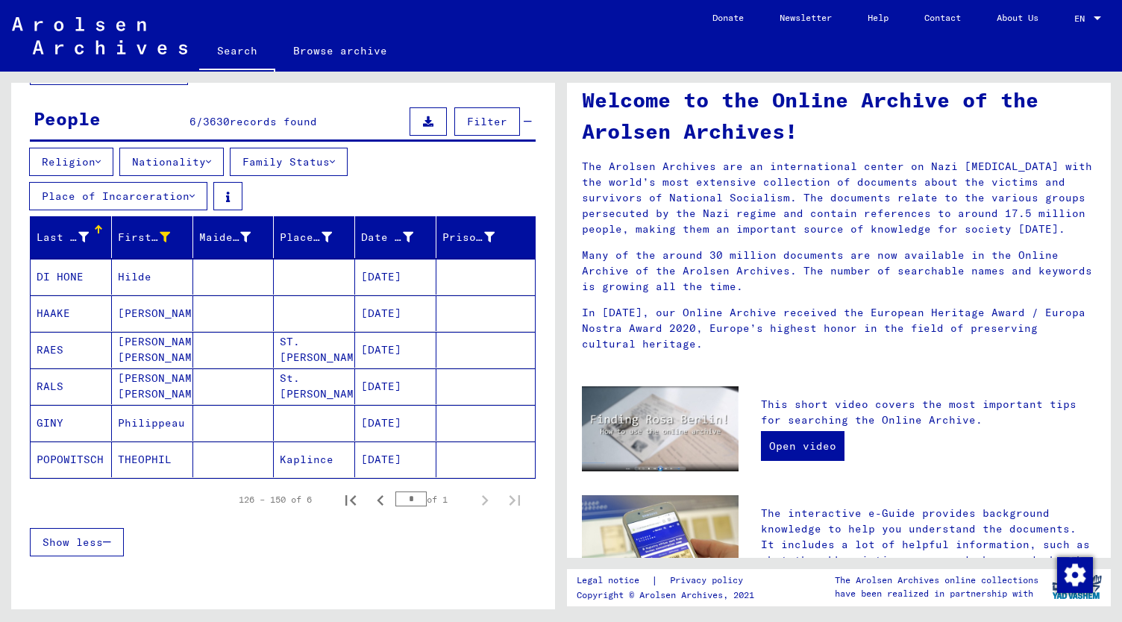
click at [130, 268] on mat-cell "Hilde" at bounding box center [152, 277] width 81 height 36
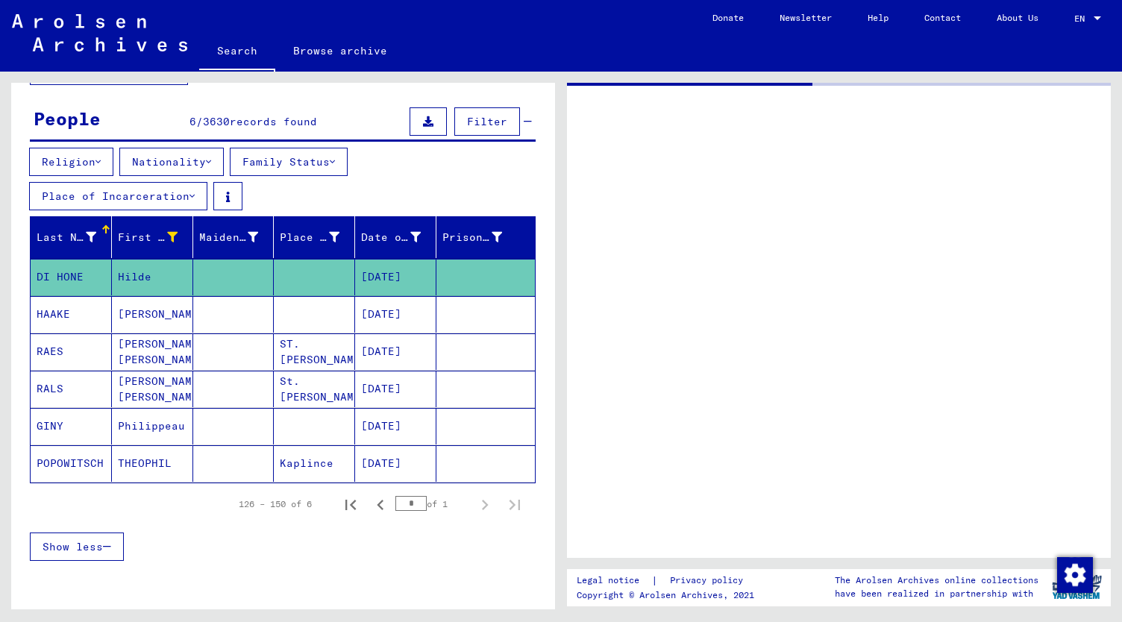
click at [130, 268] on mat-cell "Hilde" at bounding box center [152, 277] width 81 height 37
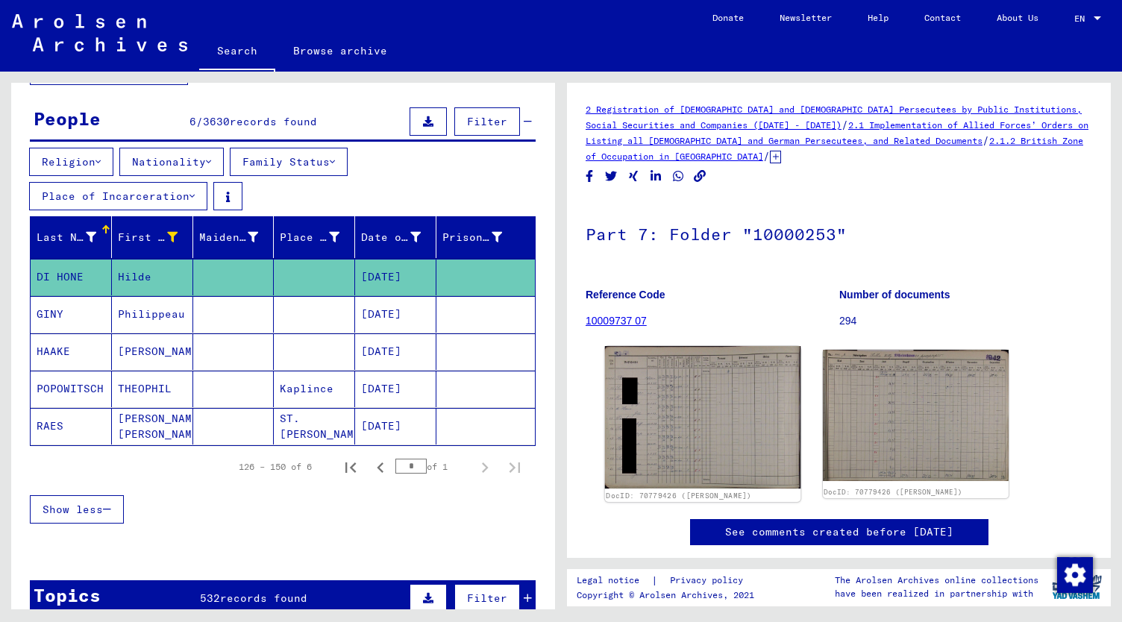
click at [676, 426] on img at bounding box center [702, 417] width 195 height 142
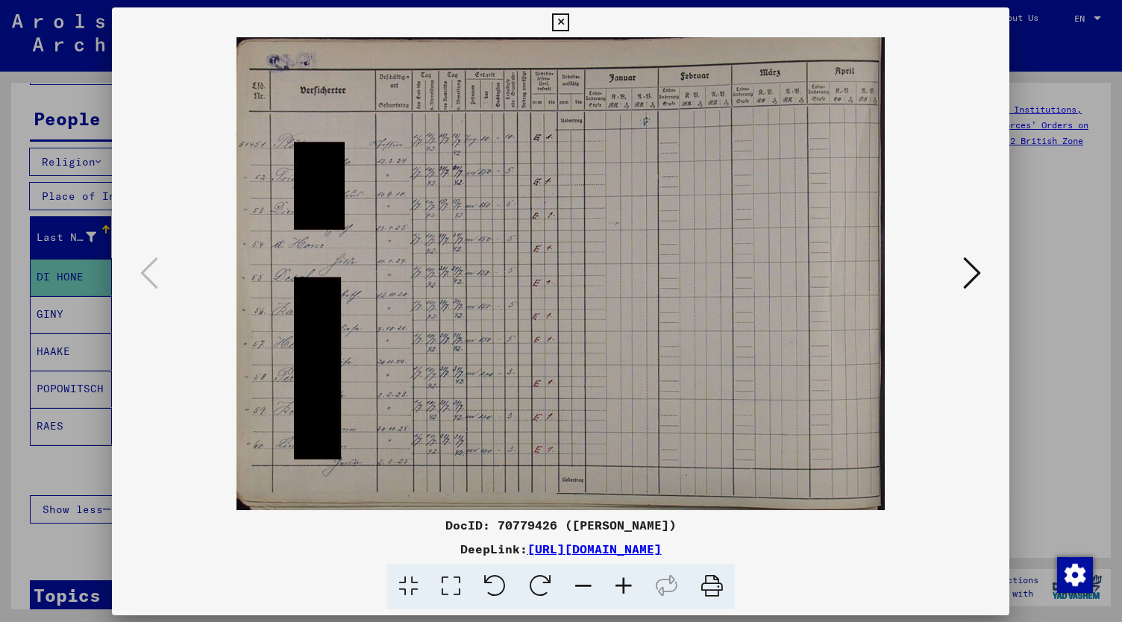
click at [676, 426] on img at bounding box center [561, 273] width 796 height 473
click at [627, 581] on icon at bounding box center [624, 587] width 40 height 46
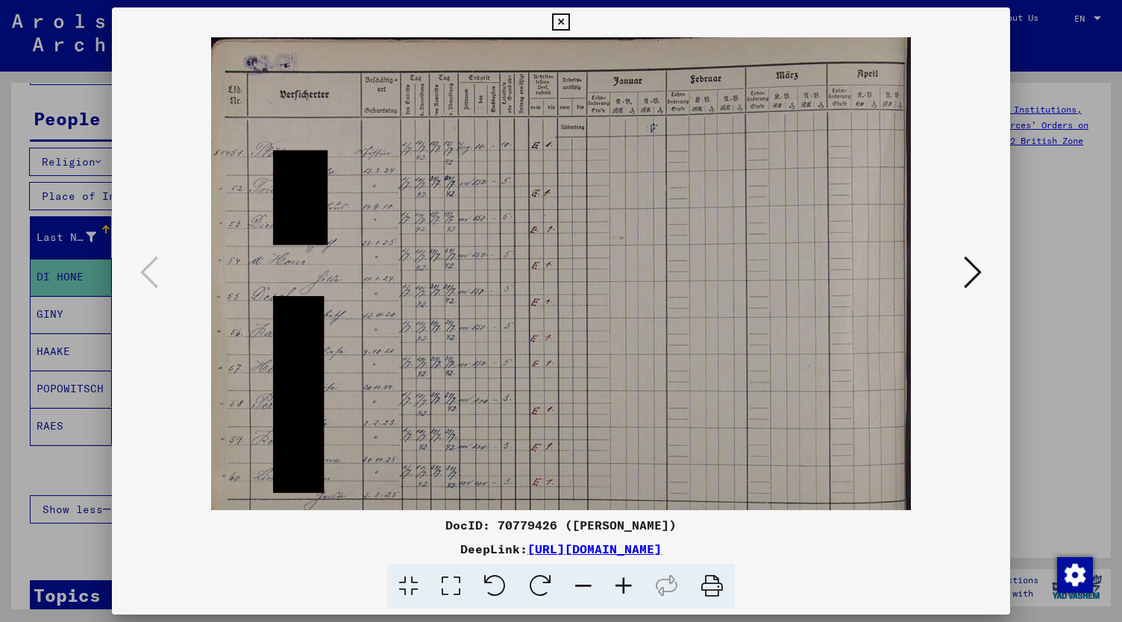
click at [627, 581] on icon at bounding box center [624, 587] width 40 height 46
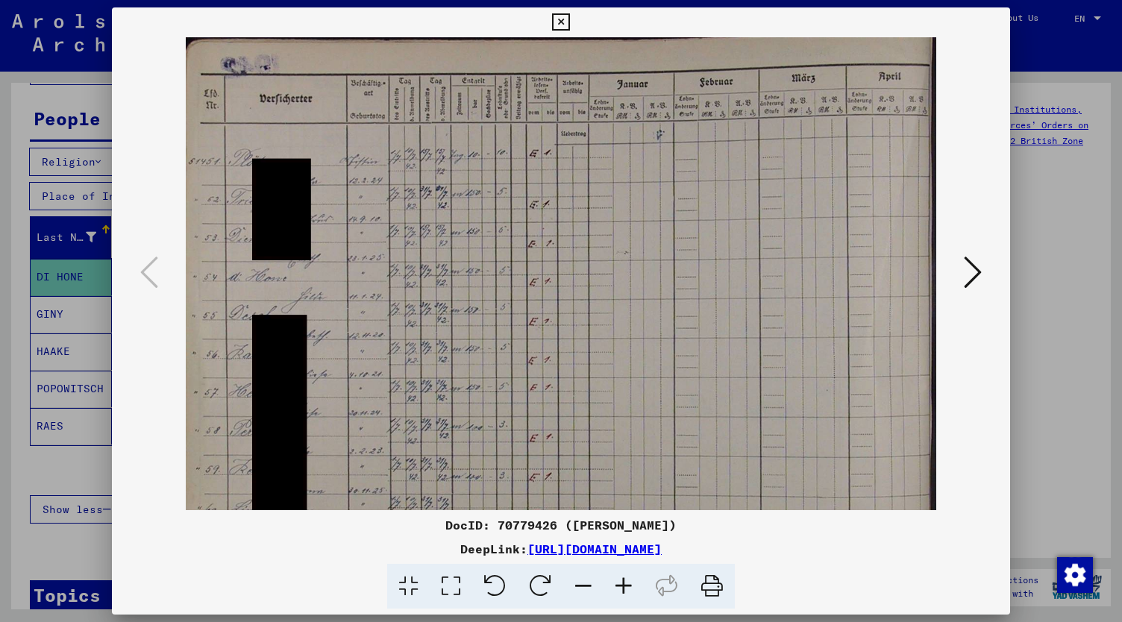
click at [627, 581] on icon at bounding box center [624, 587] width 40 height 46
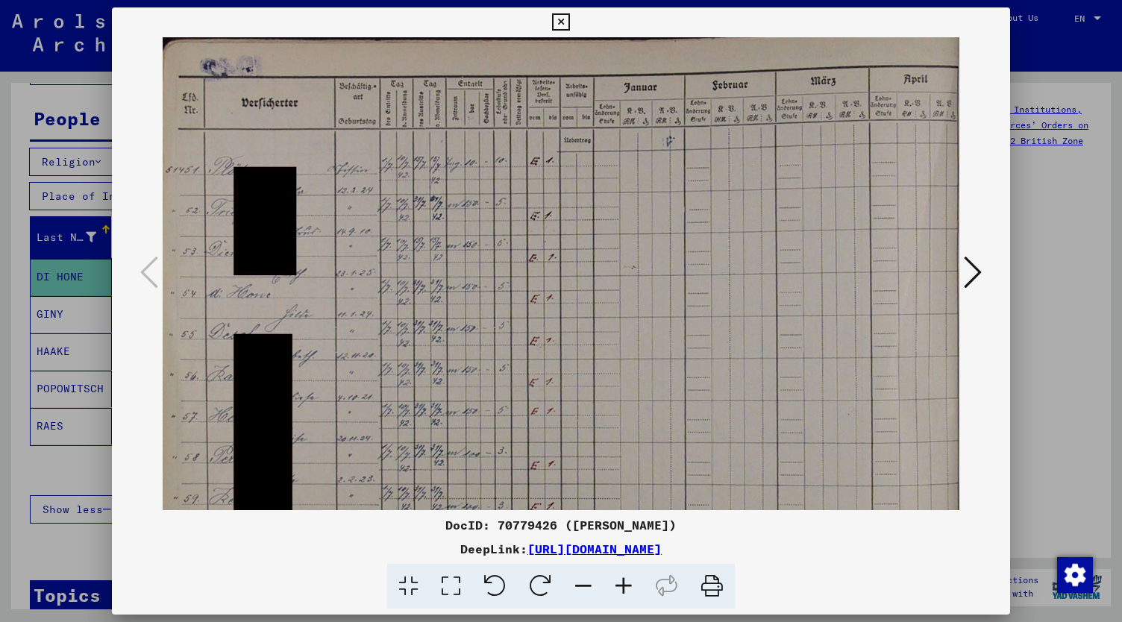
click at [627, 581] on icon at bounding box center [624, 587] width 40 height 46
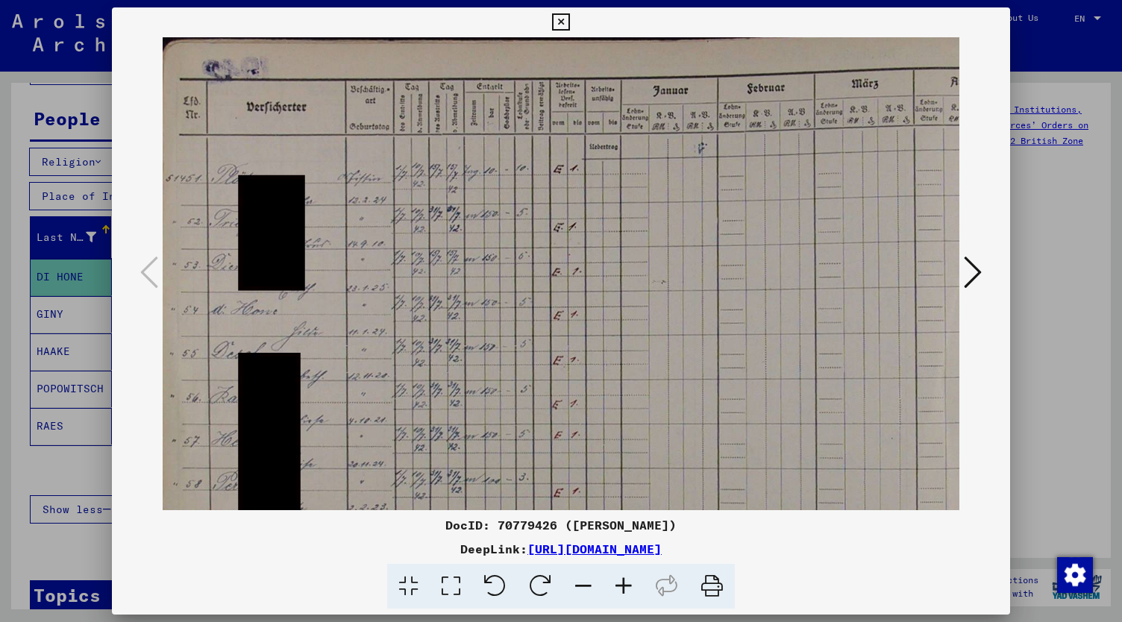
click at [627, 581] on icon at bounding box center [624, 587] width 40 height 46
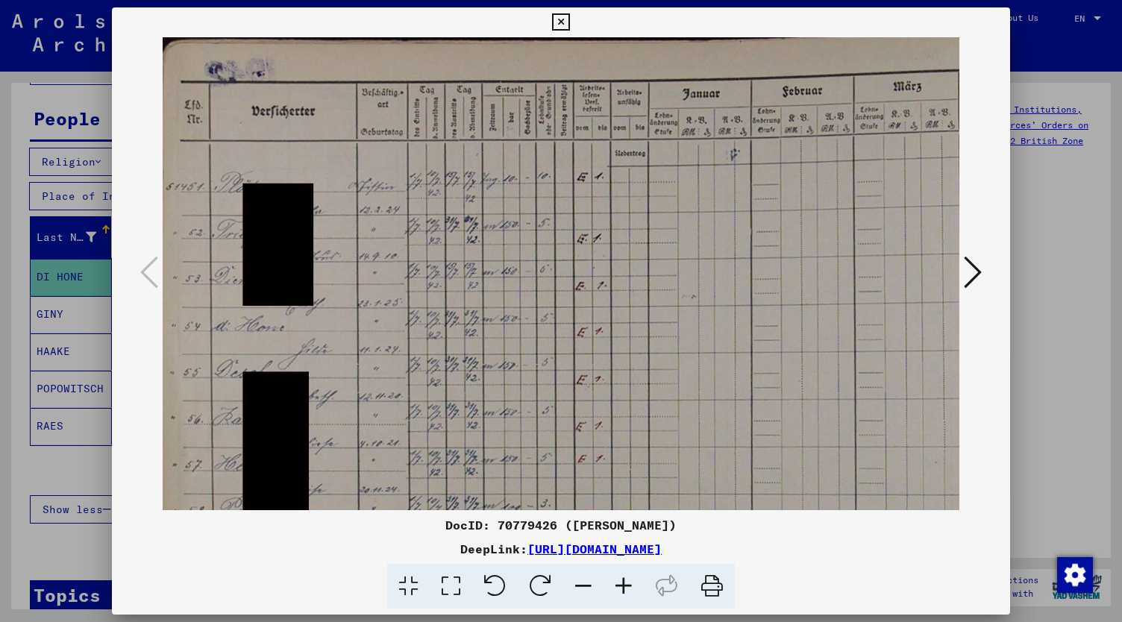
click at [627, 581] on icon at bounding box center [624, 587] width 40 height 46
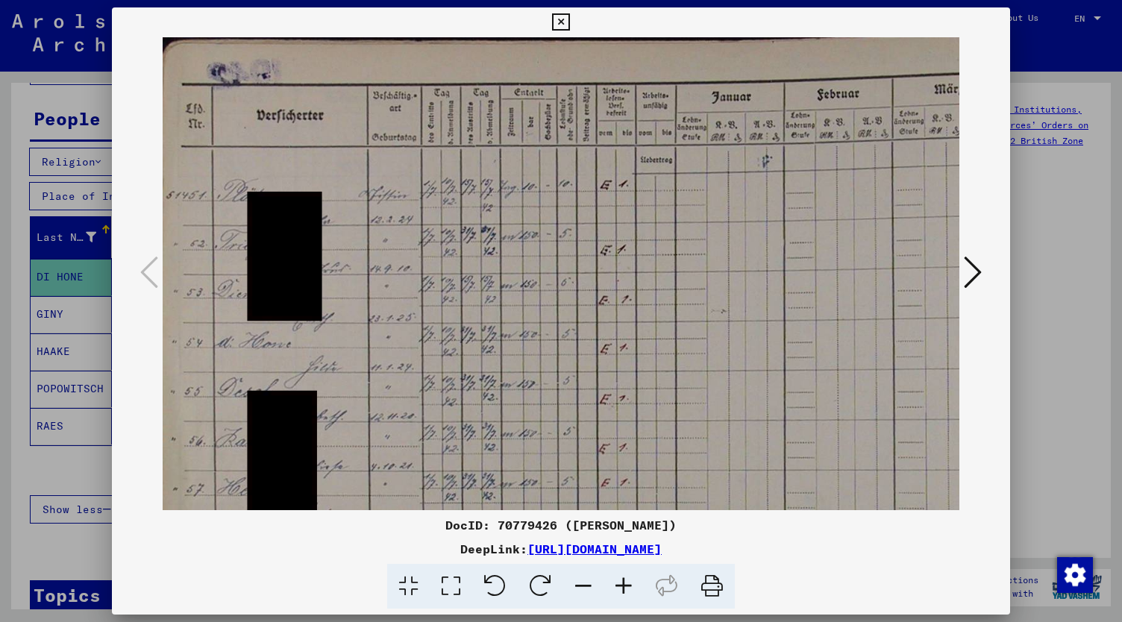
click at [627, 581] on icon at bounding box center [624, 587] width 40 height 46
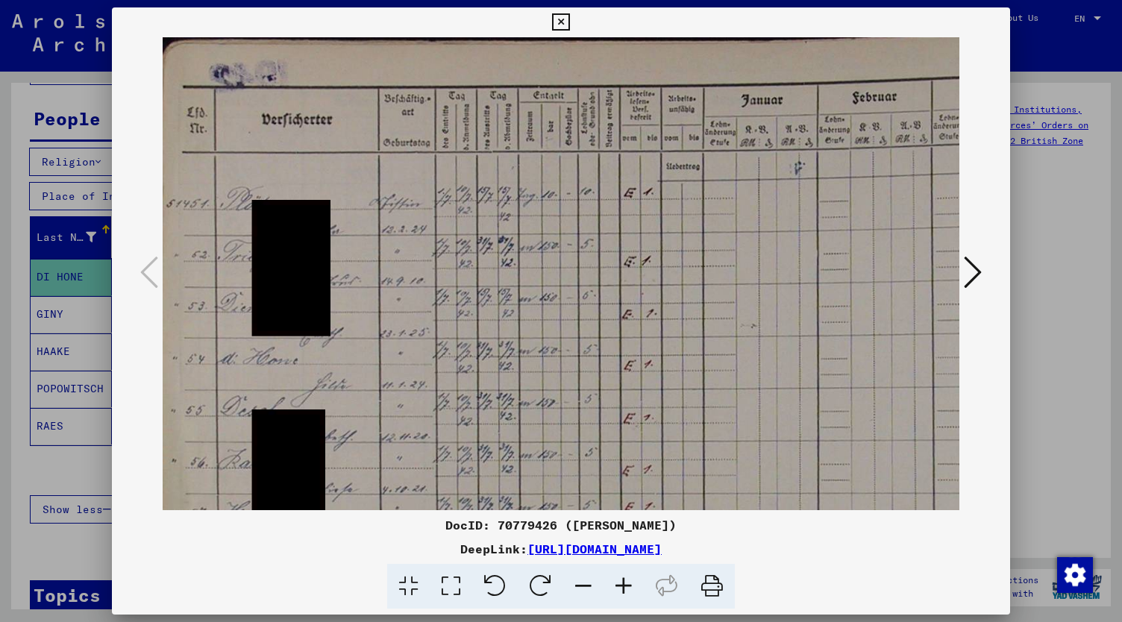
click at [627, 581] on icon at bounding box center [624, 587] width 40 height 46
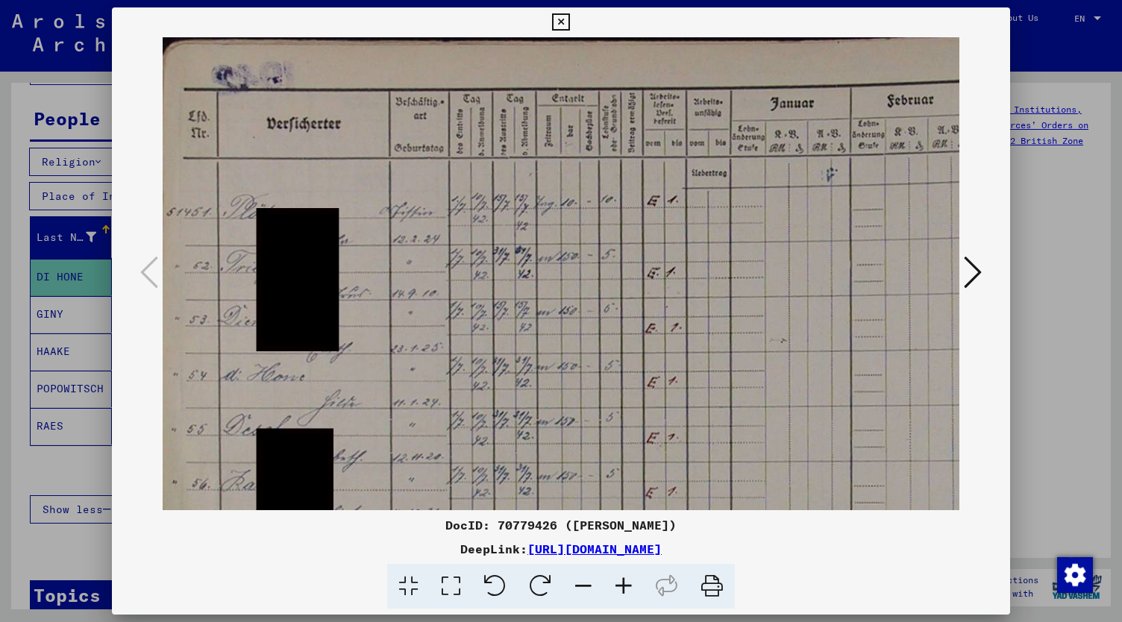
click at [627, 581] on icon at bounding box center [624, 587] width 40 height 46
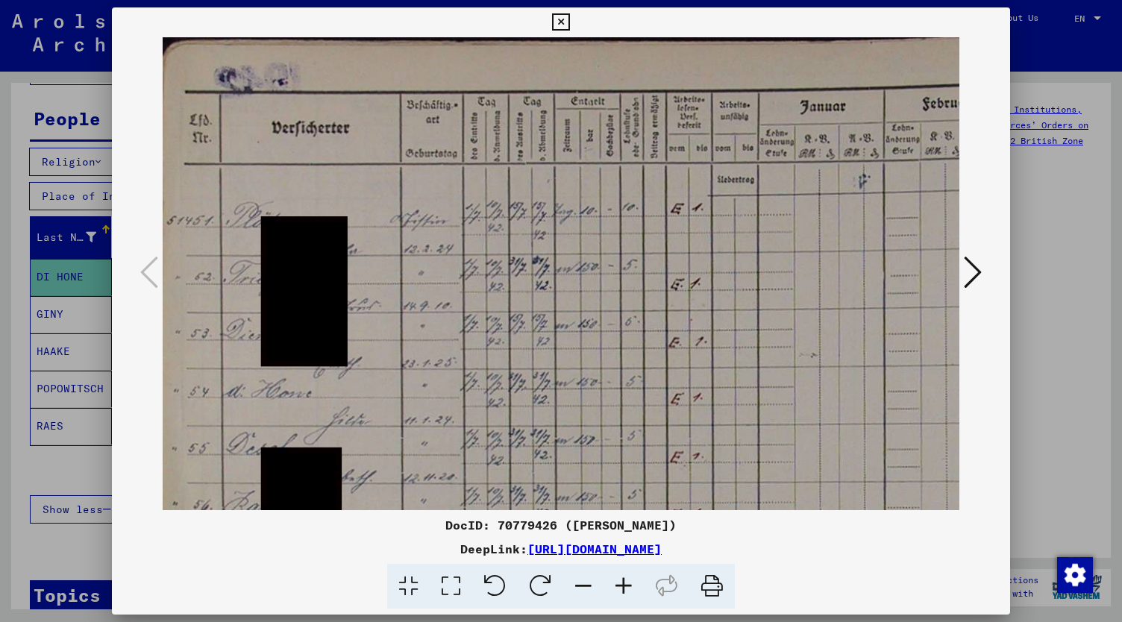
click at [627, 581] on icon at bounding box center [624, 587] width 40 height 46
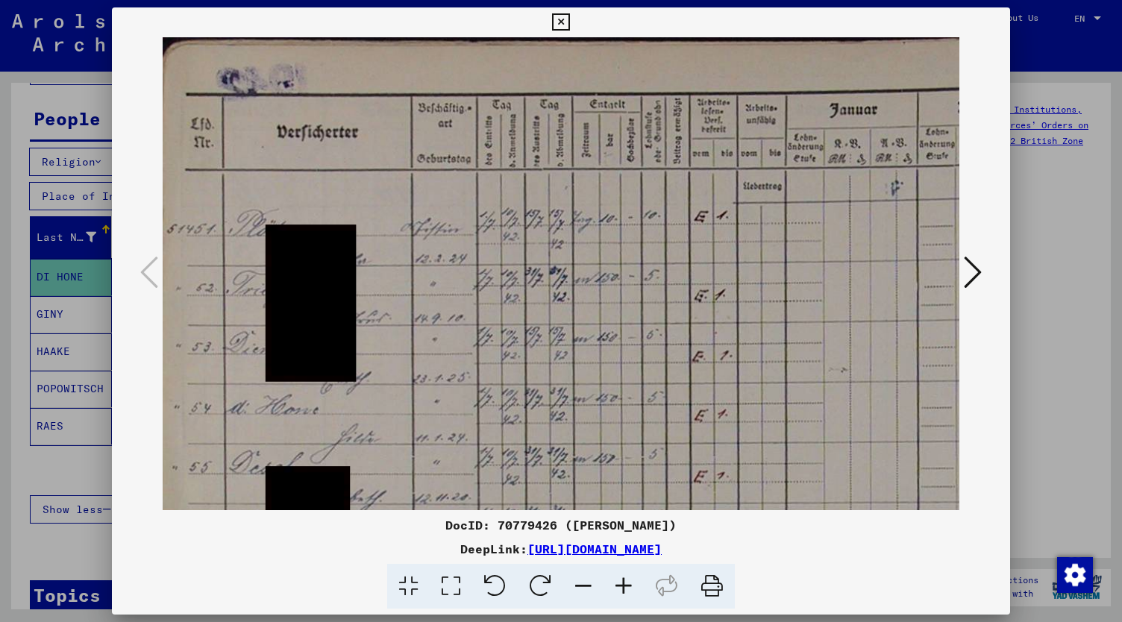
click at [627, 581] on icon at bounding box center [624, 587] width 40 height 46
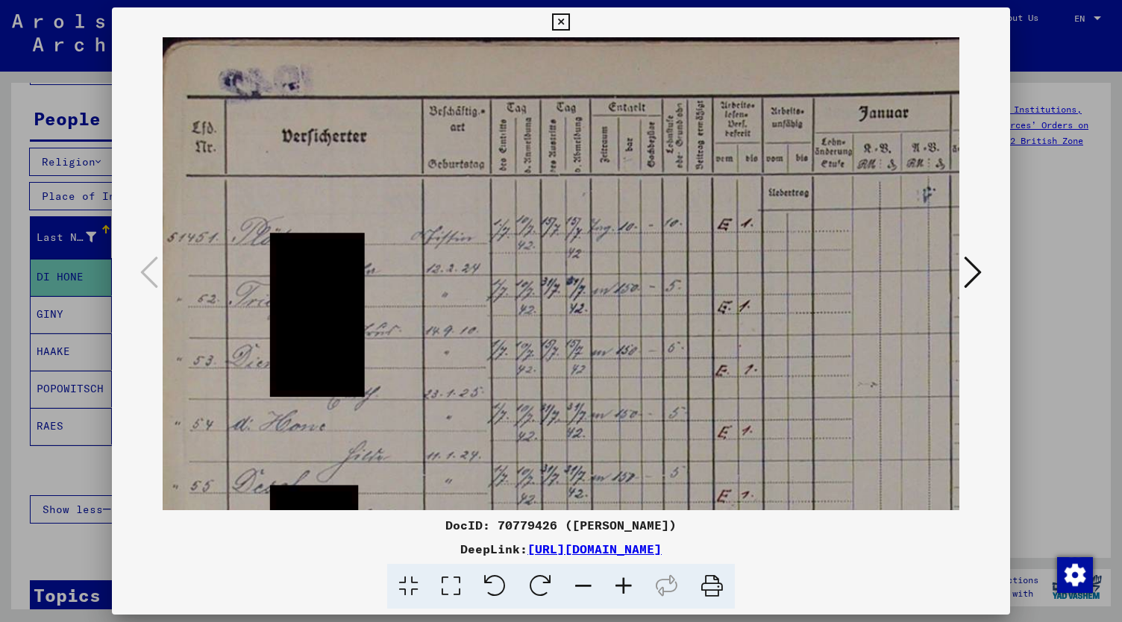
click at [627, 581] on icon at bounding box center [624, 587] width 40 height 46
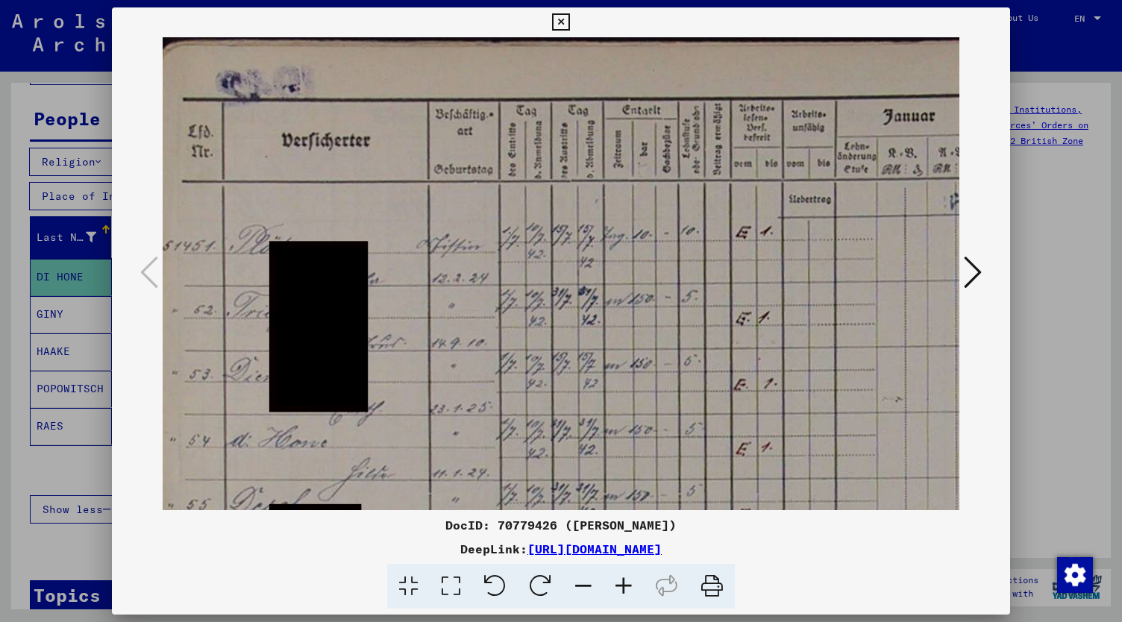
scroll to position [1, 7]
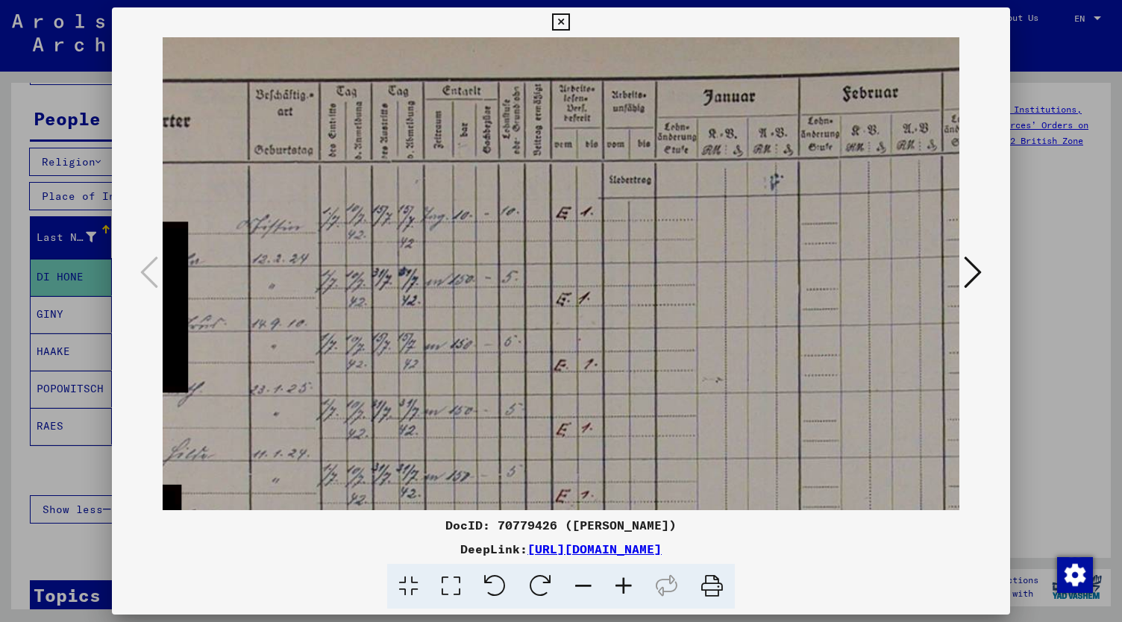
drag, startPoint x: 625, startPoint y: 441, endPoint x: 431, endPoint y: 417, distance: 195.4
click at [431, 417] on img at bounding box center [609, 478] width 1262 height 921
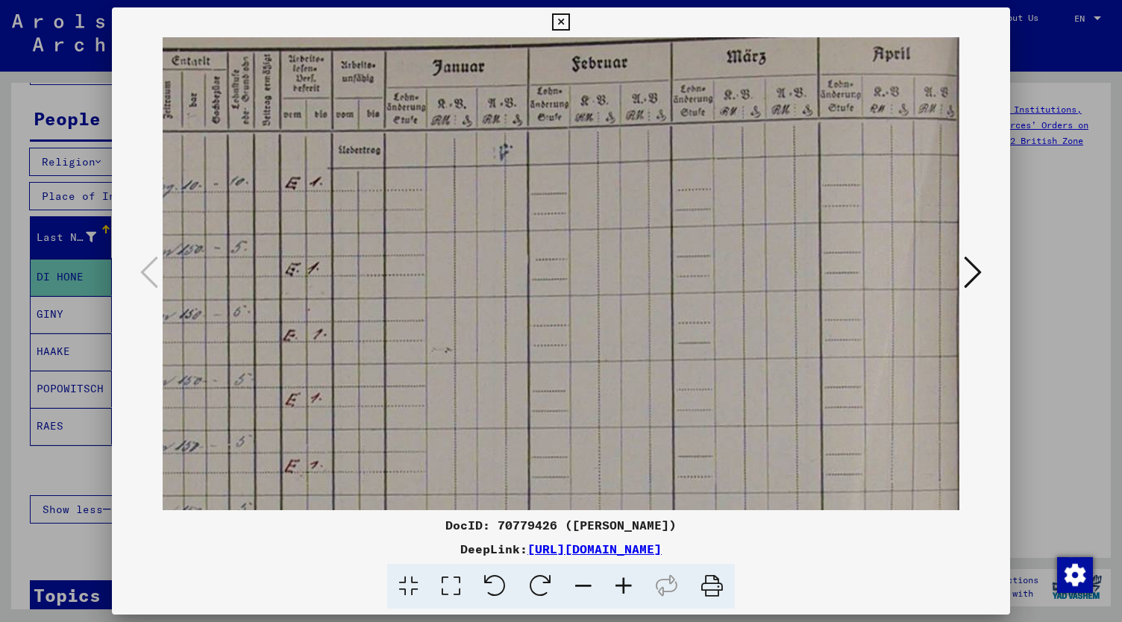
drag, startPoint x: 621, startPoint y: 419, endPoint x: 388, endPoint y: 395, distance: 234.0
click at [388, 395] on img at bounding box center [338, 448] width 1262 height 921
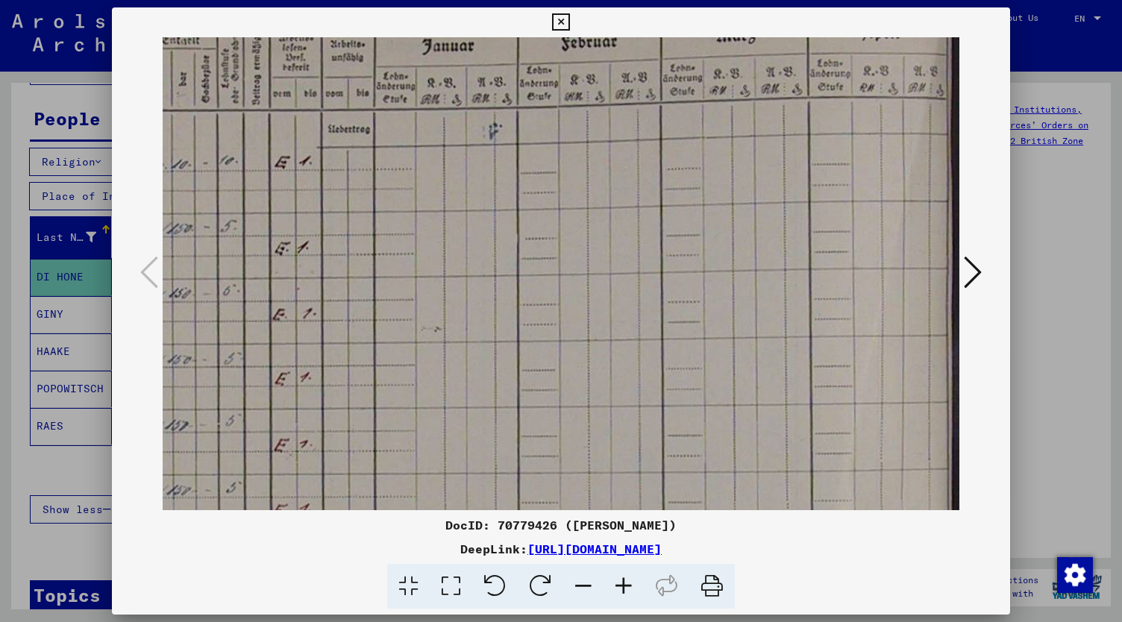
drag, startPoint x: 501, startPoint y: 379, endPoint x: 369, endPoint y: 356, distance: 133.3
click at [369, 356] on img at bounding box center [327, 427] width 1262 height 921
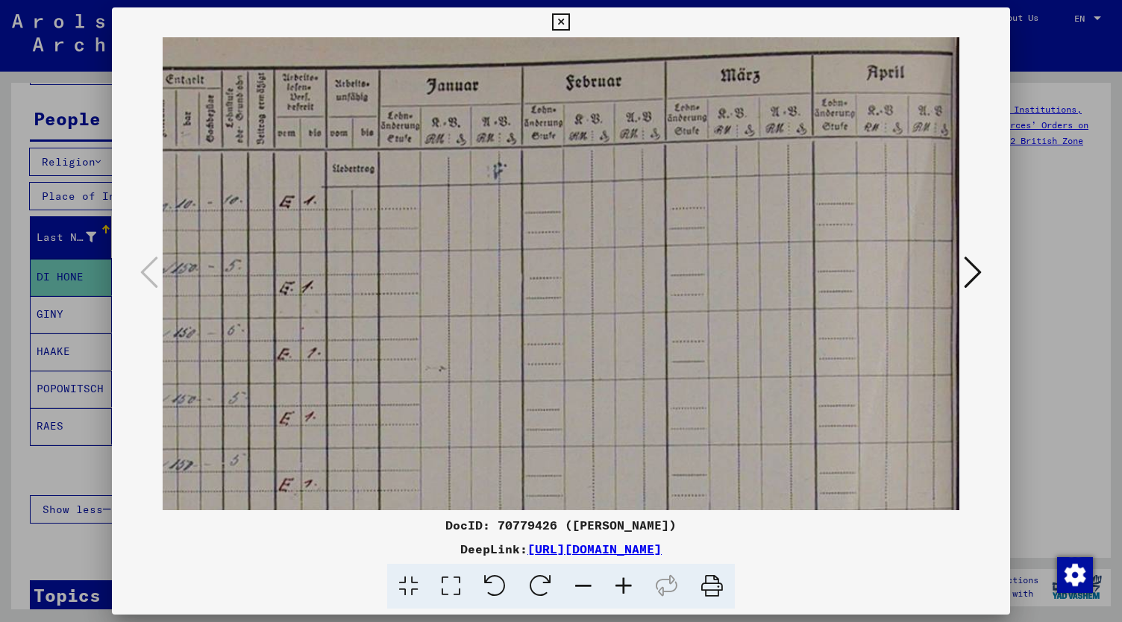
drag, startPoint x: 589, startPoint y: 307, endPoint x: 595, endPoint y: 352, distance: 45.2
click at [595, 352] on img at bounding box center [332, 467] width 1262 height 921
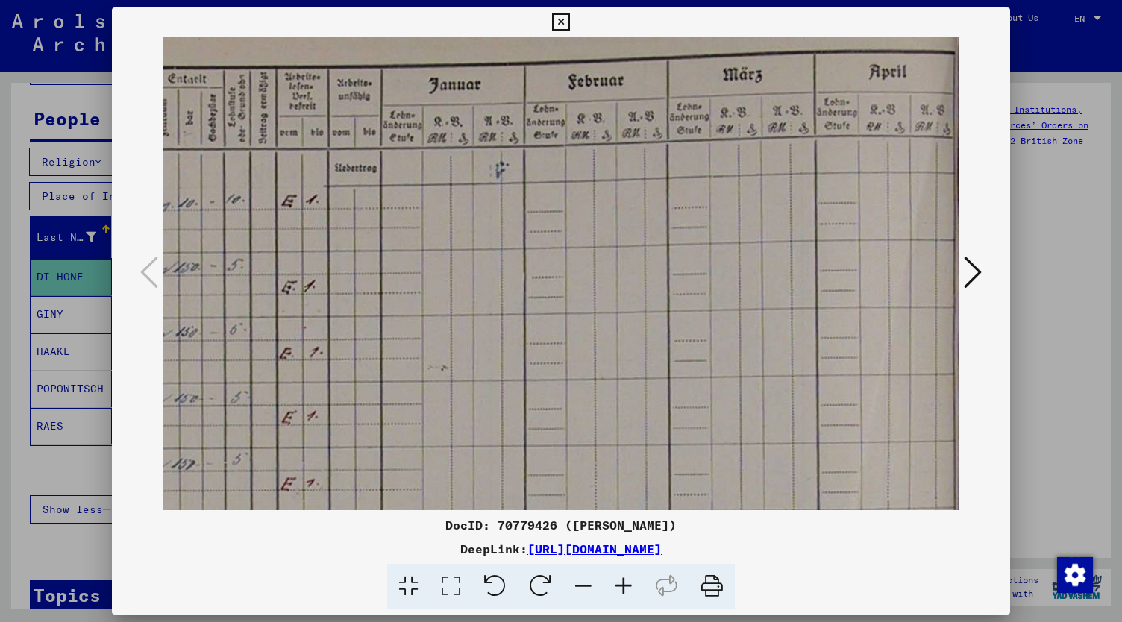
click at [973, 268] on icon at bounding box center [973, 272] width 18 height 36
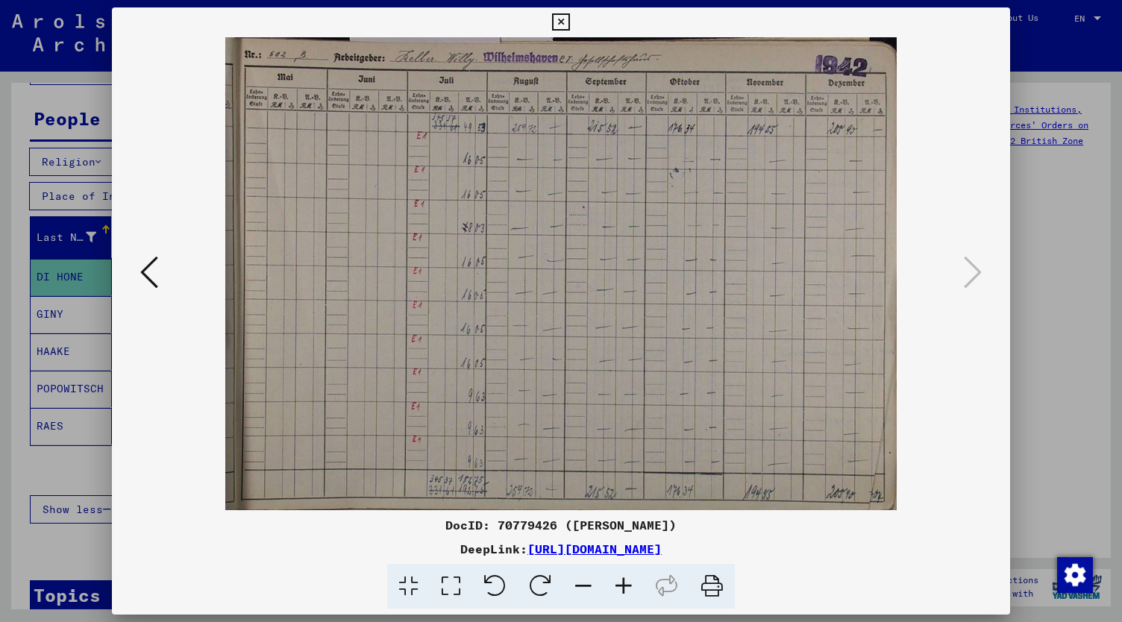
drag, startPoint x: 604, startPoint y: 346, endPoint x: 604, endPoint y: 372, distance: 26.1
click at [604, 372] on img at bounding box center [560, 273] width 671 height 473
click at [627, 595] on icon at bounding box center [624, 587] width 40 height 46
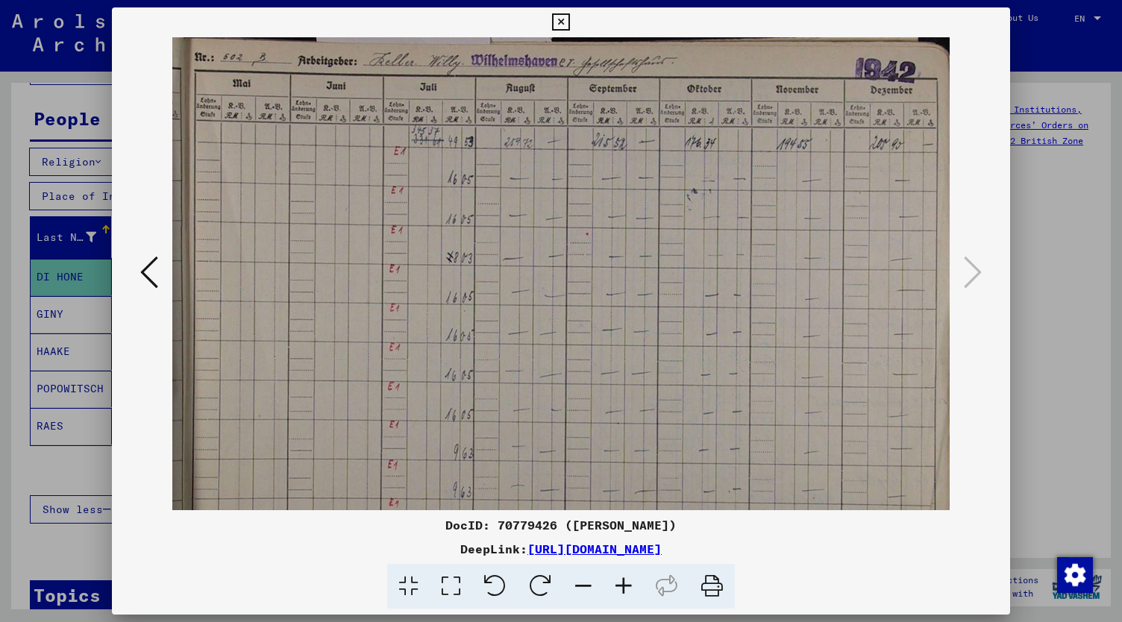
click at [627, 595] on icon at bounding box center [624, 587] width 40 height 46
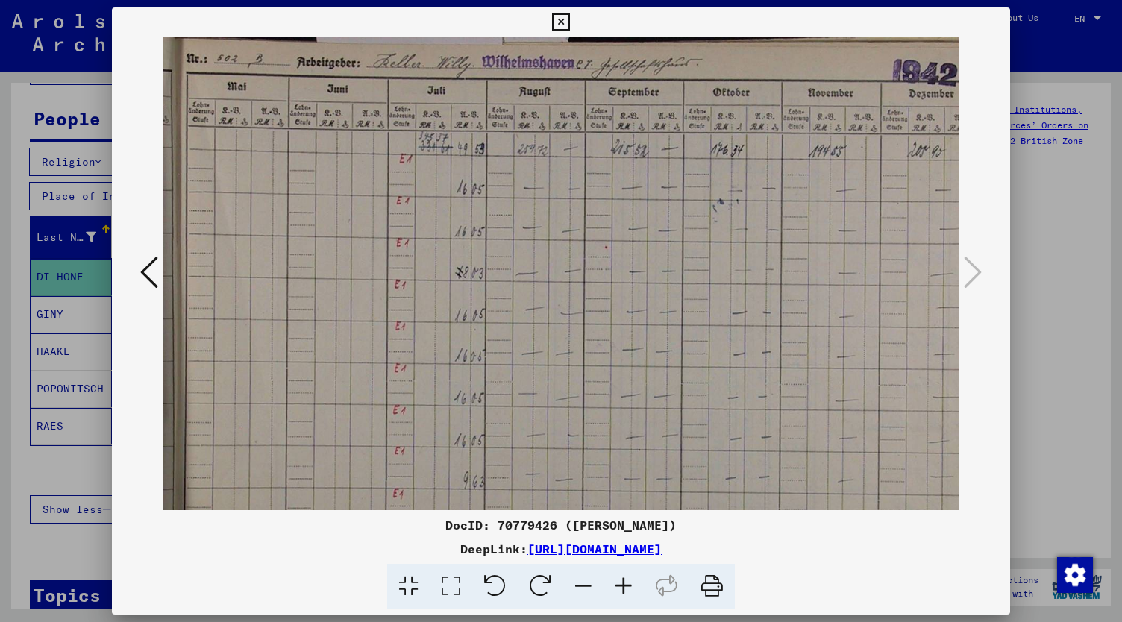
click at [627, 595] on icon at bounding box center [624, 587] width 40 height 46
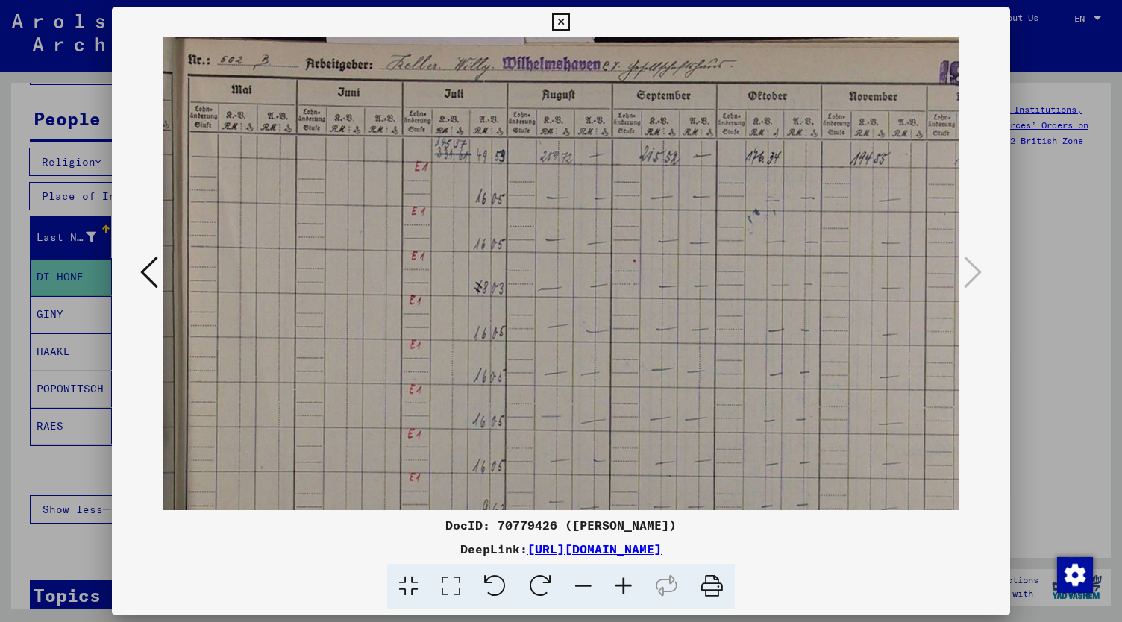
click at [627, 595] on icon at bounding box center [624, 587] width 40 height 46
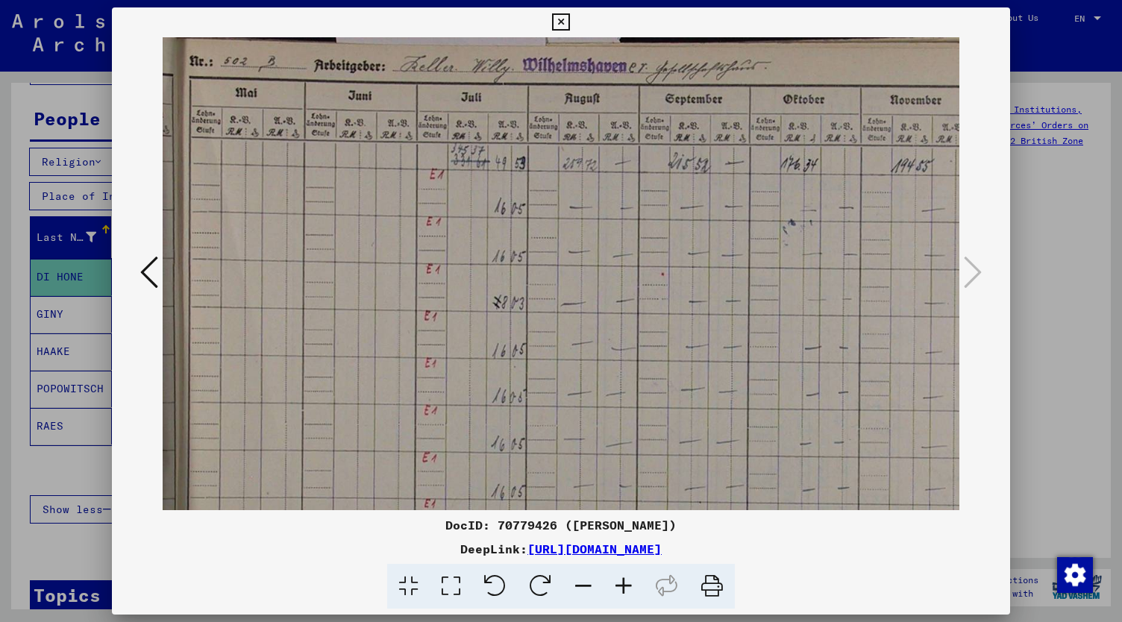
click at [627, 595] on icon at bounding box center [624, 587] width 40 height 46
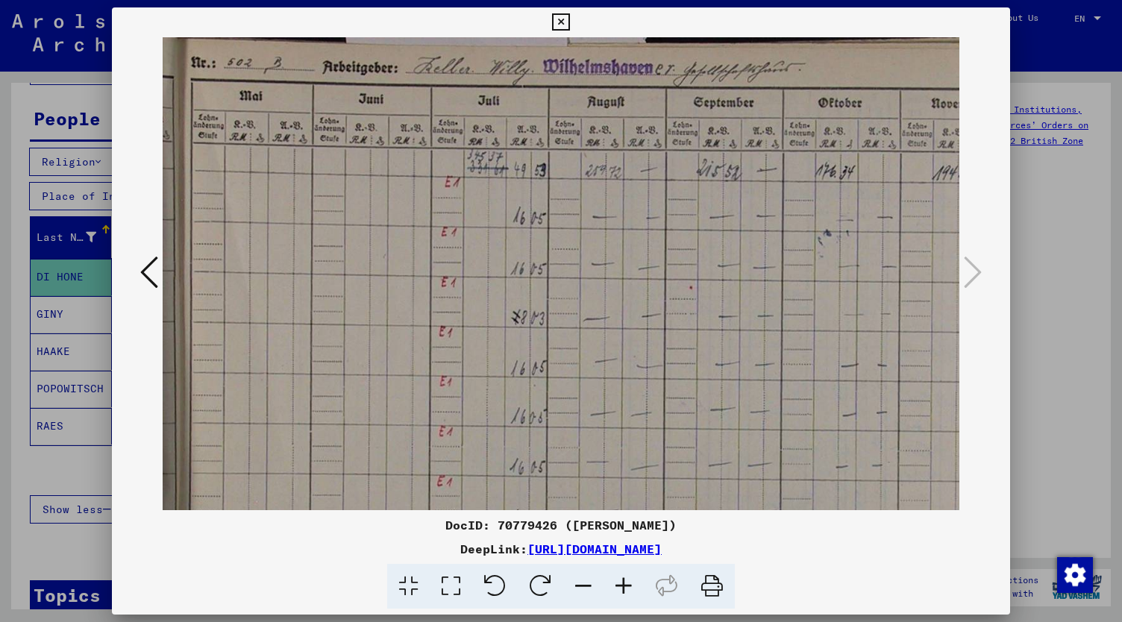
click at [627, 595] on icon at bounding box center [624, 587] width 40 height 46
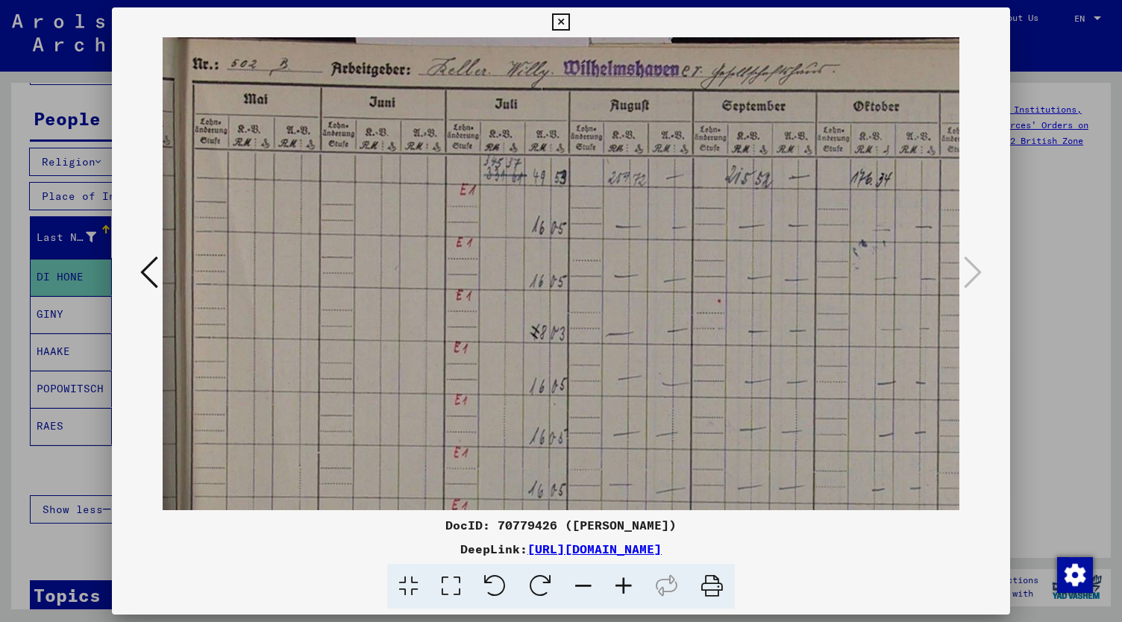
click at [627, 595] on icon at bounding box center [624, 587] width 40 height 46
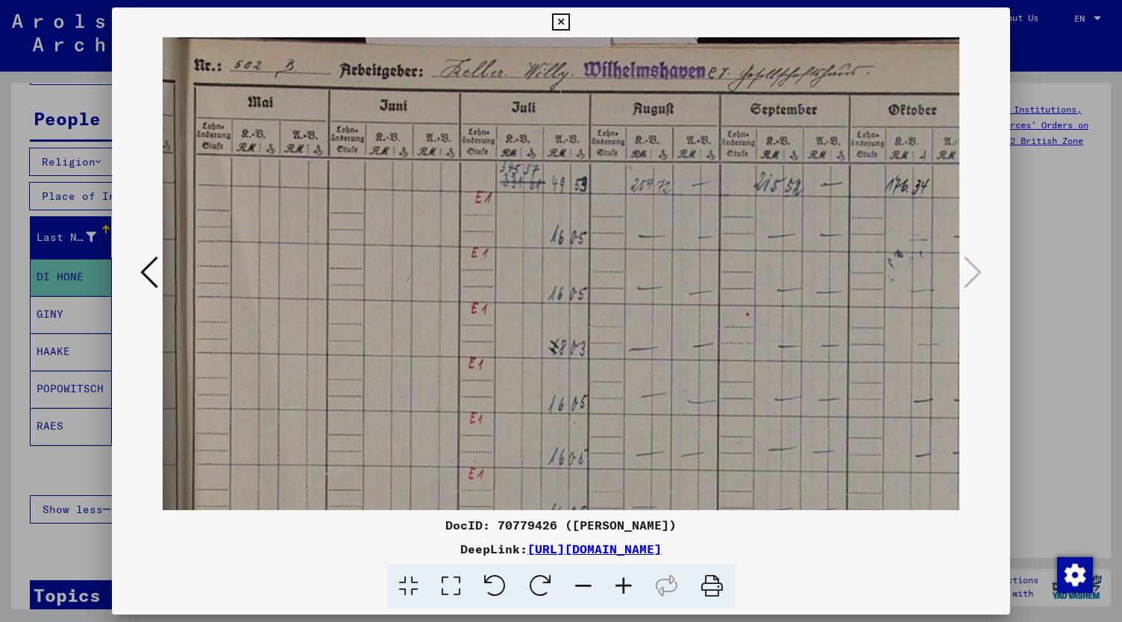
click at [627, 595] on icon at bounding box center [624, 587] width 40 height 46
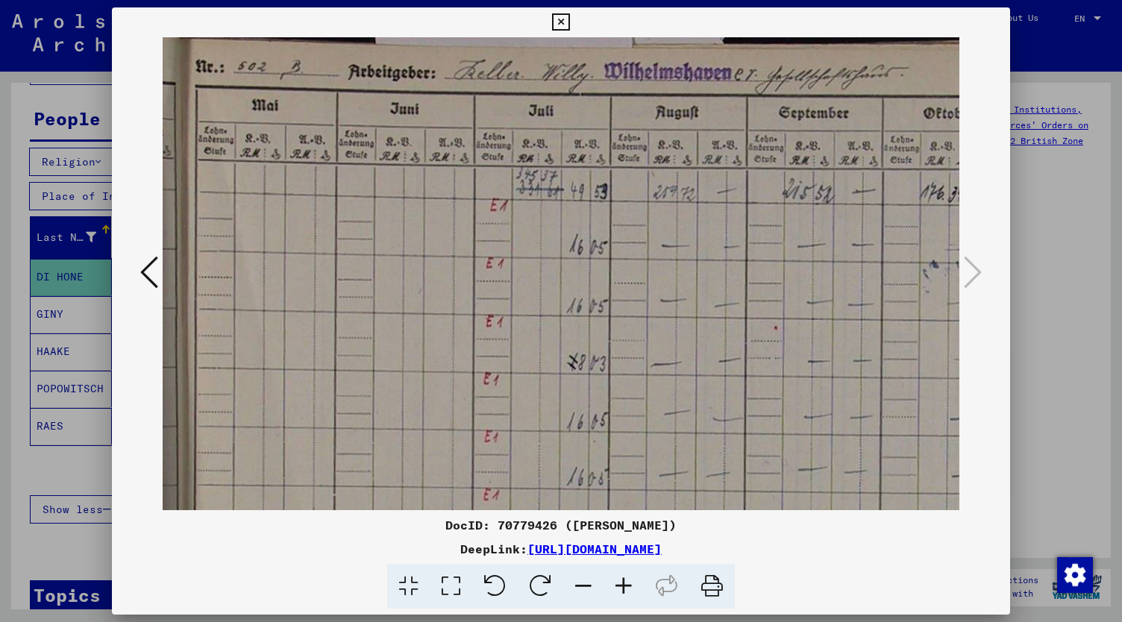
click at [627, 595] on icon at bounding box center [624, 587] width 40 height 46
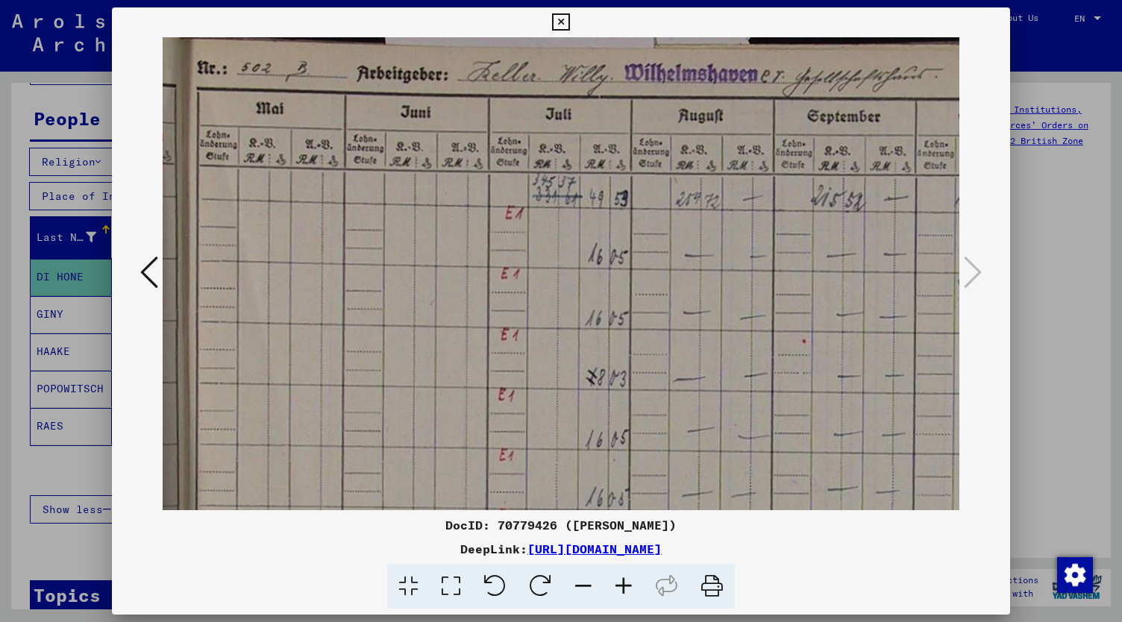
click at [627, 595] on icon at bounding box center [624, 587] width 40 height 46
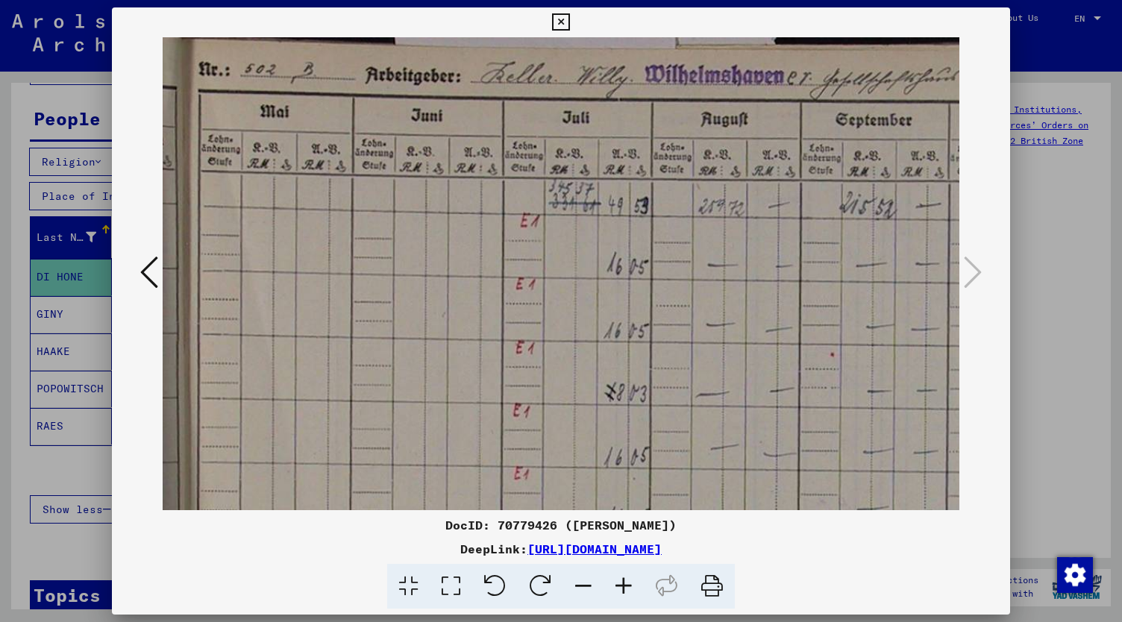
click at [627, 595] on icon at bounding box center [624, 587] width 40 height 46
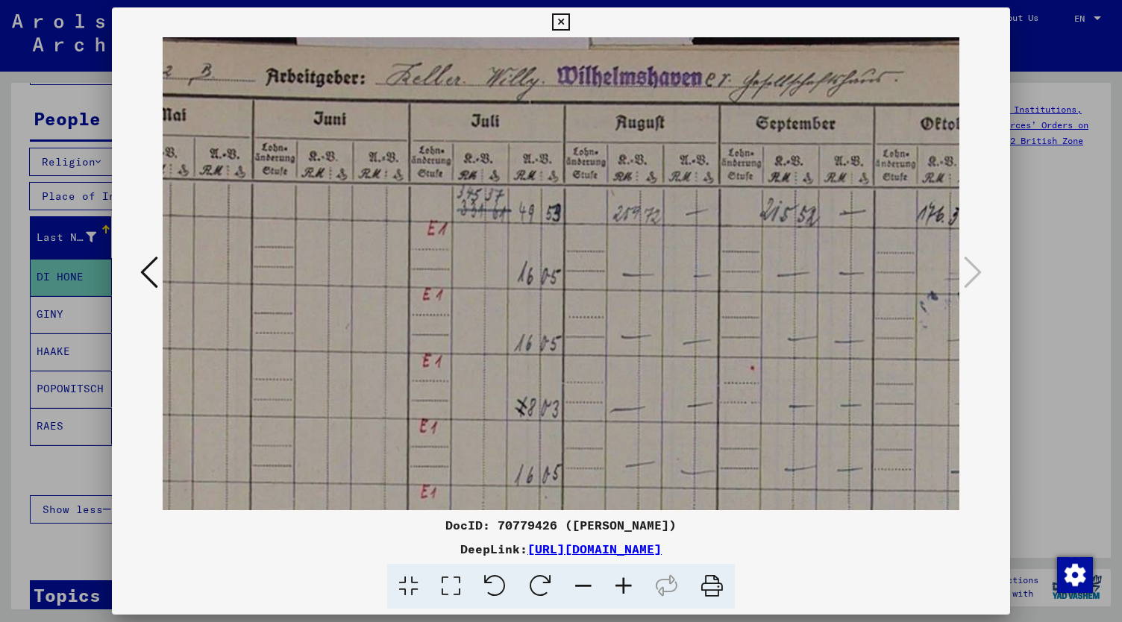
scroll to position [0, 107]
drag, startPoint x: 665, startPoint y: 359, endPoint x: 554, endPoint y: 432, distance: 132.4
click at [554, 432] on img at bounding box center [709, 497] width 1308 height 921
click at [569, 19] on icon at bounding box center [560, 22] width 17 height 18
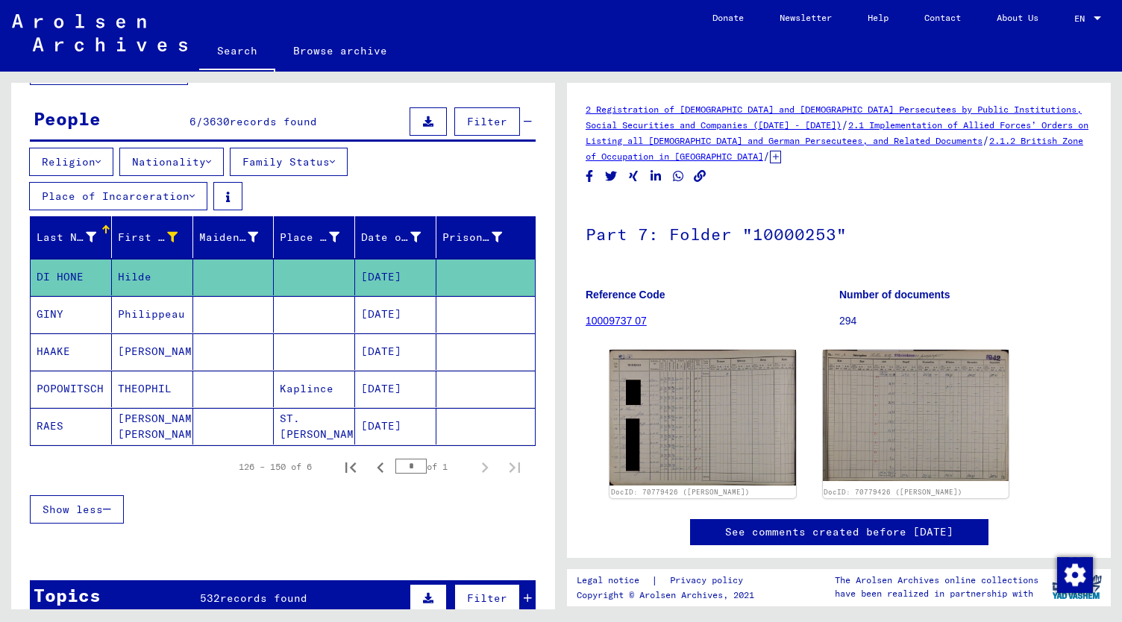
click at [154, 353] on mat-cell "[PERSON_NAME]" at bounding box center [152, 351] width 81 height 37
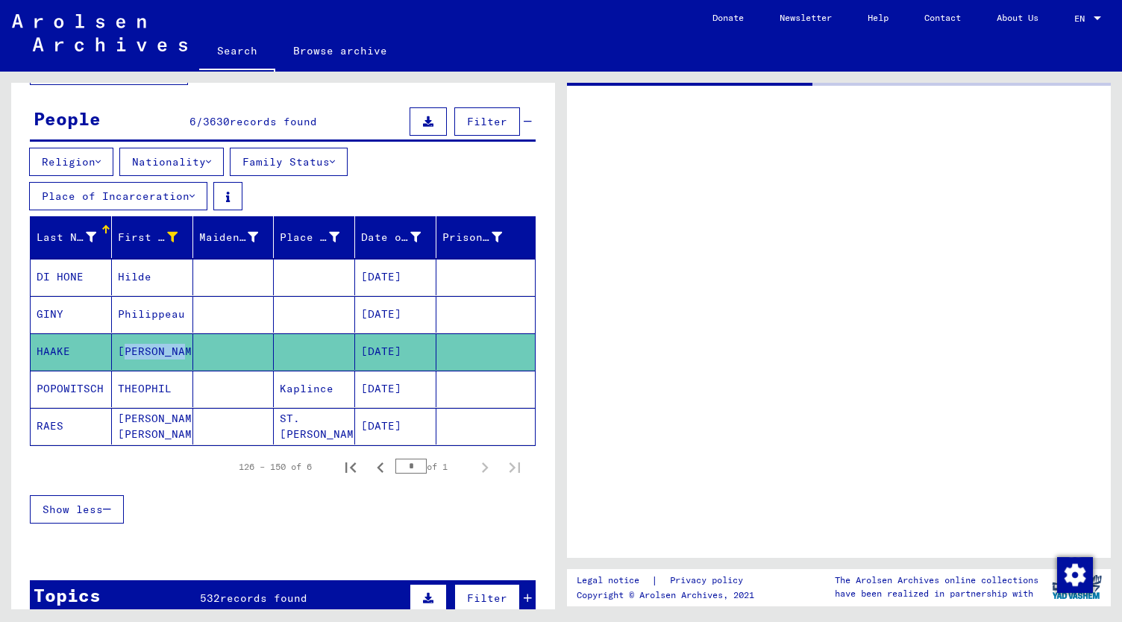
click at [154, 353] on mat-cell "[PERSON_NAME]" at bounding box center [152, 351] width 81 height 37
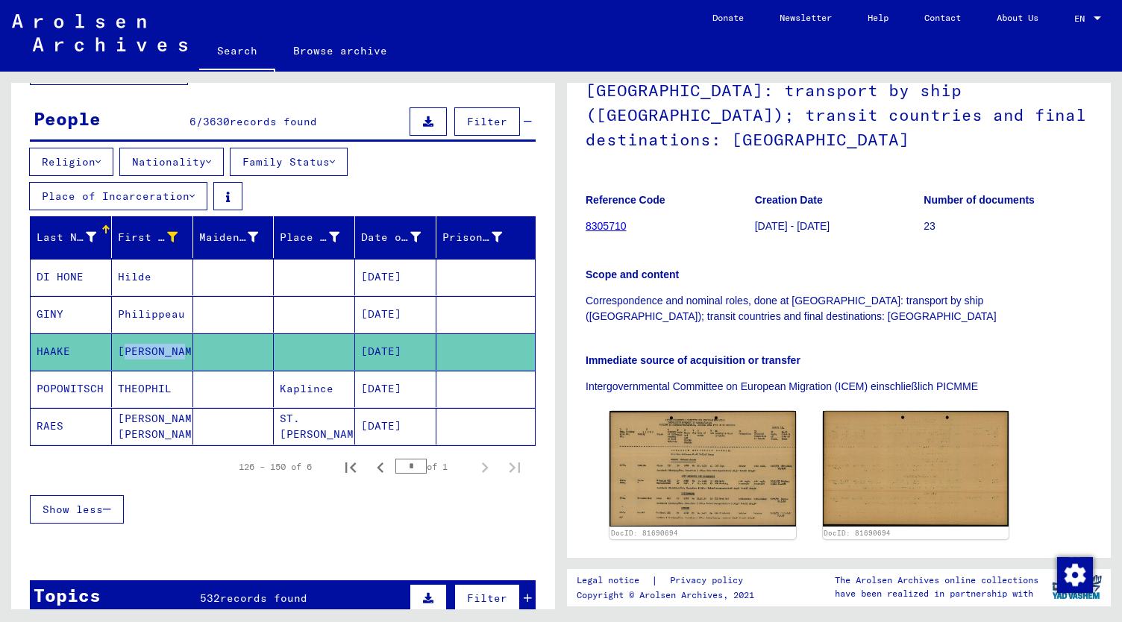
scroll to position [140, 0]
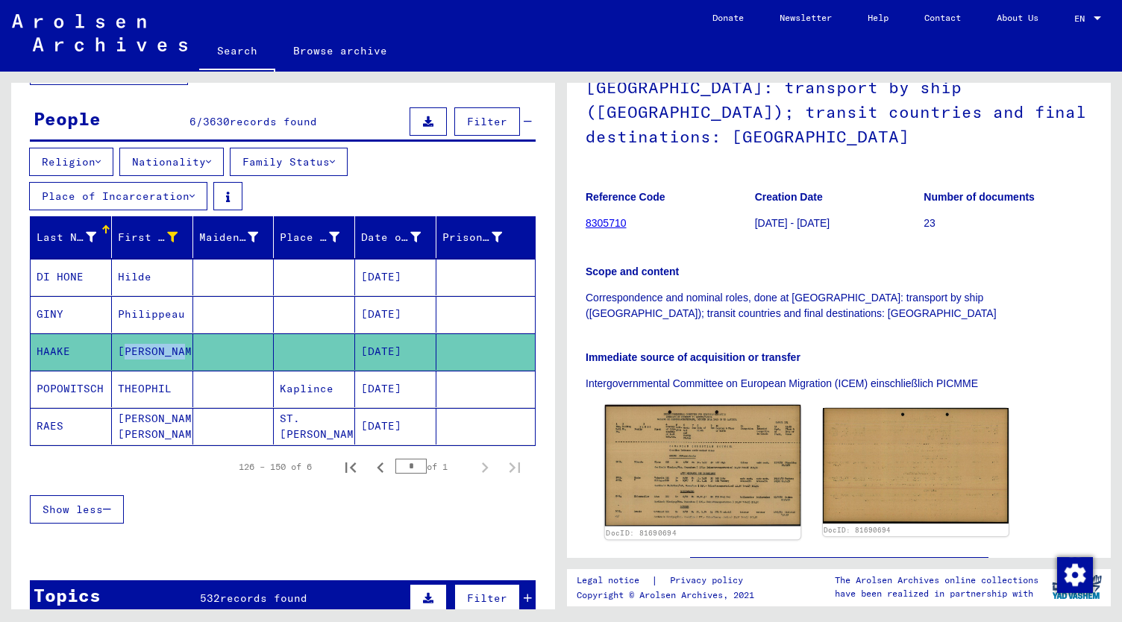
click at [715, 454] on img at bounding box center [702, 466] width 195 height 122
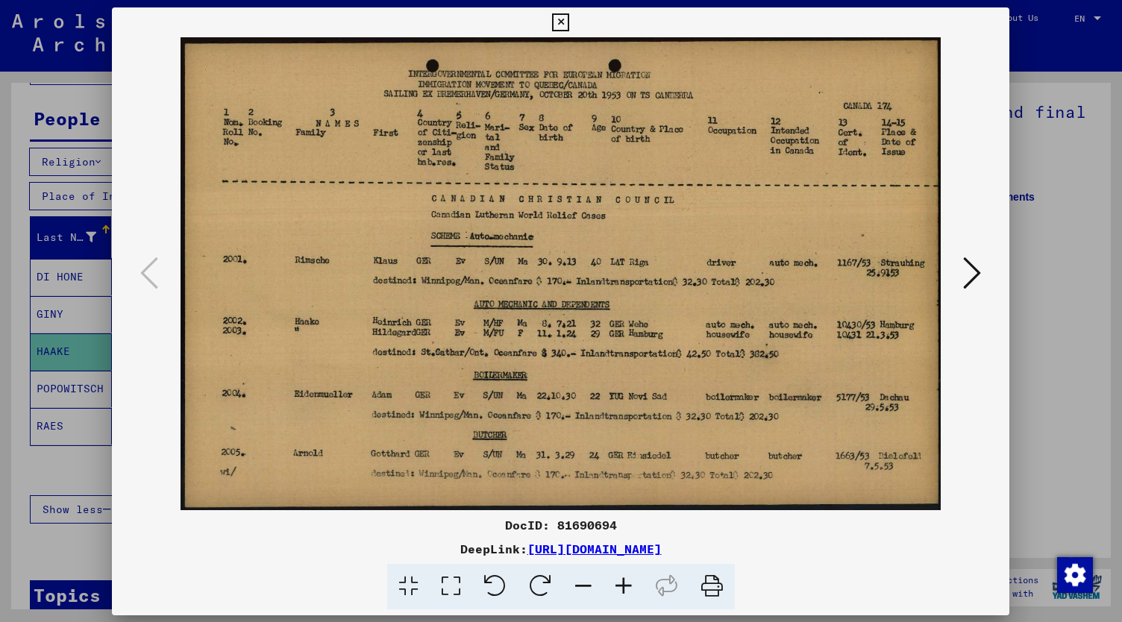
click at [715, 454] on img at bounding box center [561, 273] width 796 height 473
click at [569, 20] on icon at bounding box center [560, 22] width 17 height 18
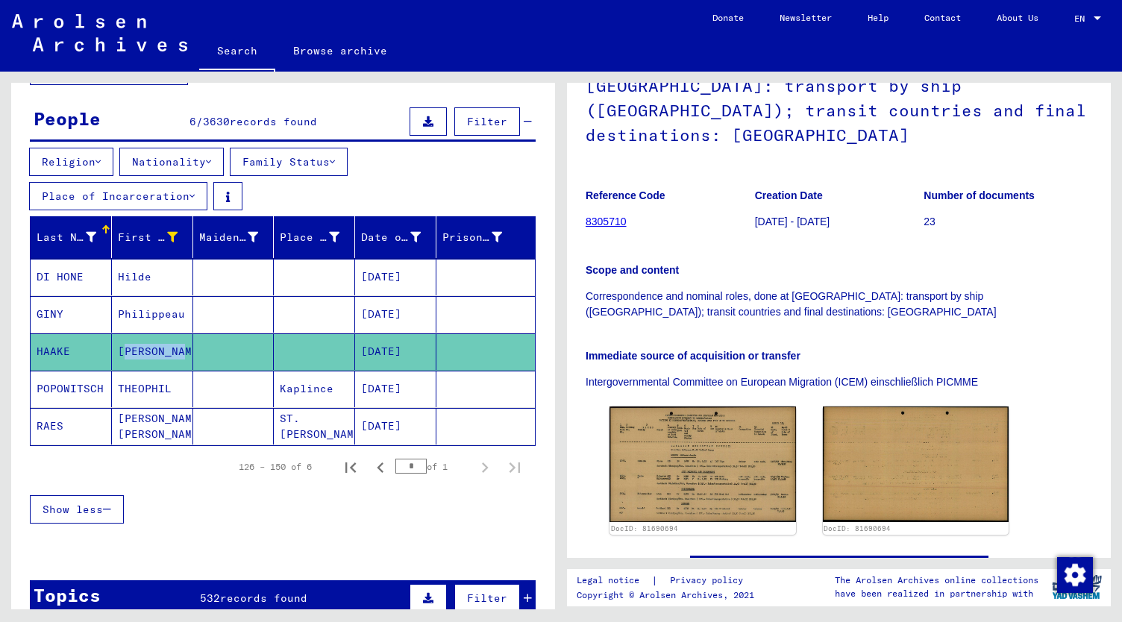
scroll to position [151, 0]
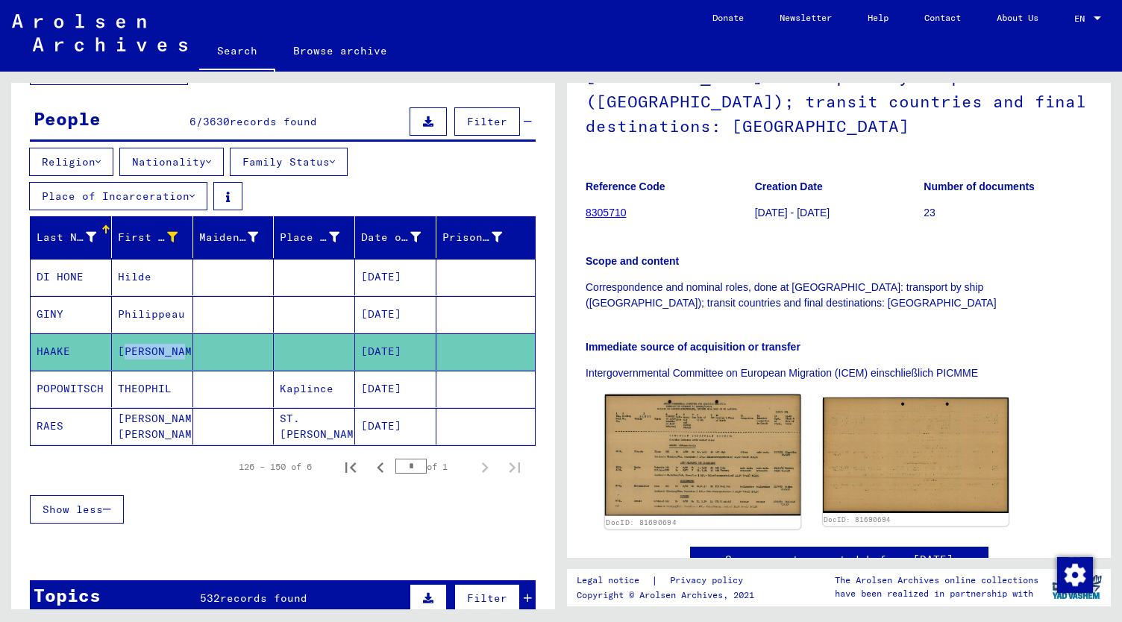
click at [728, 449] on img at bounding box center [702, 456] width 195 height 122
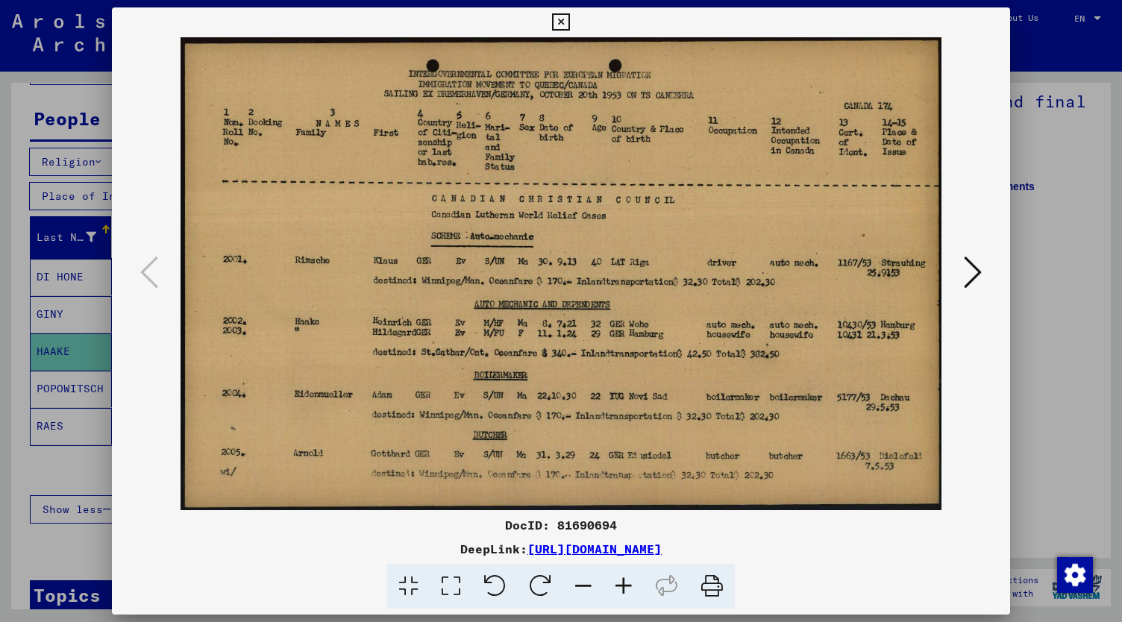
click at [728, 449] on img at bounding box center [561, 273] width 796 height 473
click at [569, 18] on icon at bounding box center [560, 22] width 17 height 18
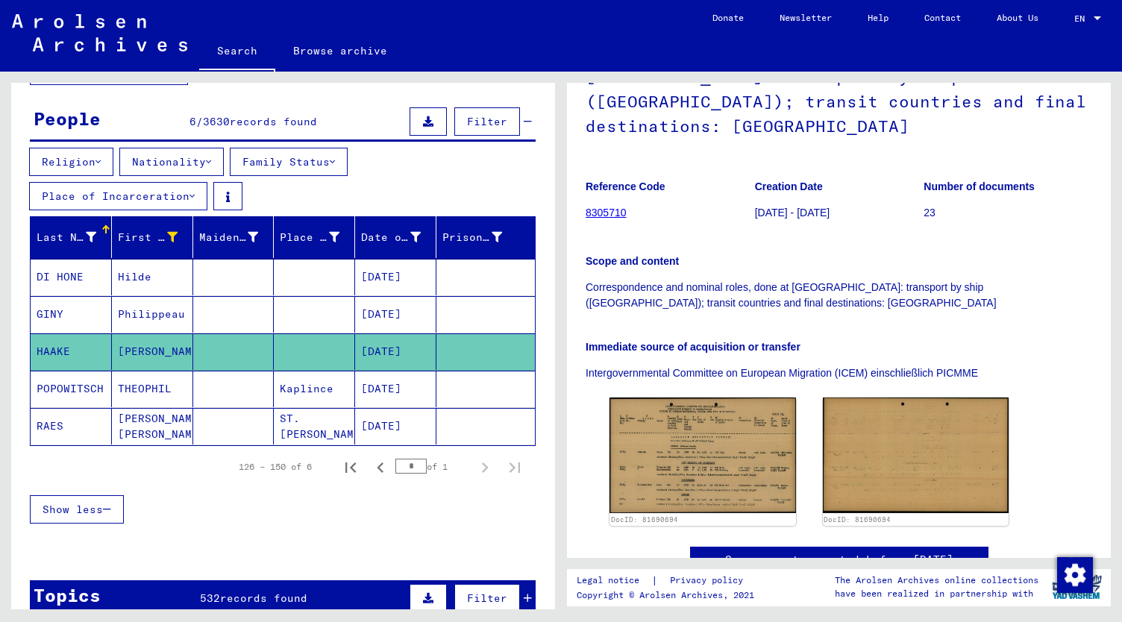
drag, startPoint x: 140, startPoint y: 384, endPoint x: 113, endPoint y: 383, distance: 26.9
click at [113, 383] on mat-cell "THEOPHIL" at bounding box center [152, 389] width 81 height 37
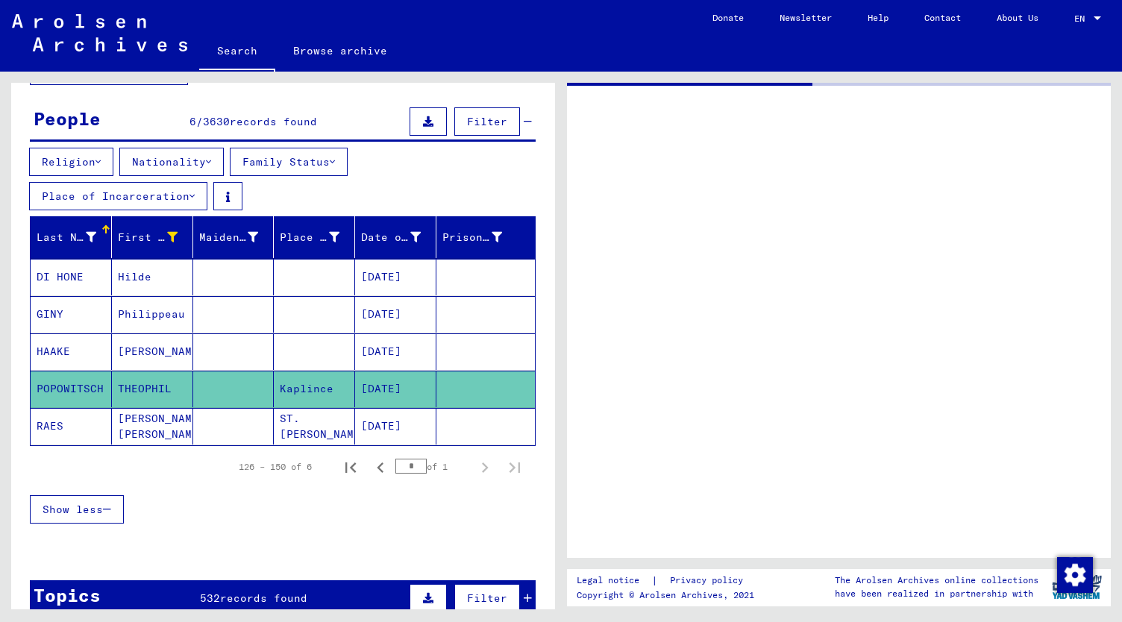
click at [139, 381] on mat-cell "THEOPHIL" at bounding box center [152, 389] width 81 height 37
